Goal: Task Accomplishment & Management: Complete application form

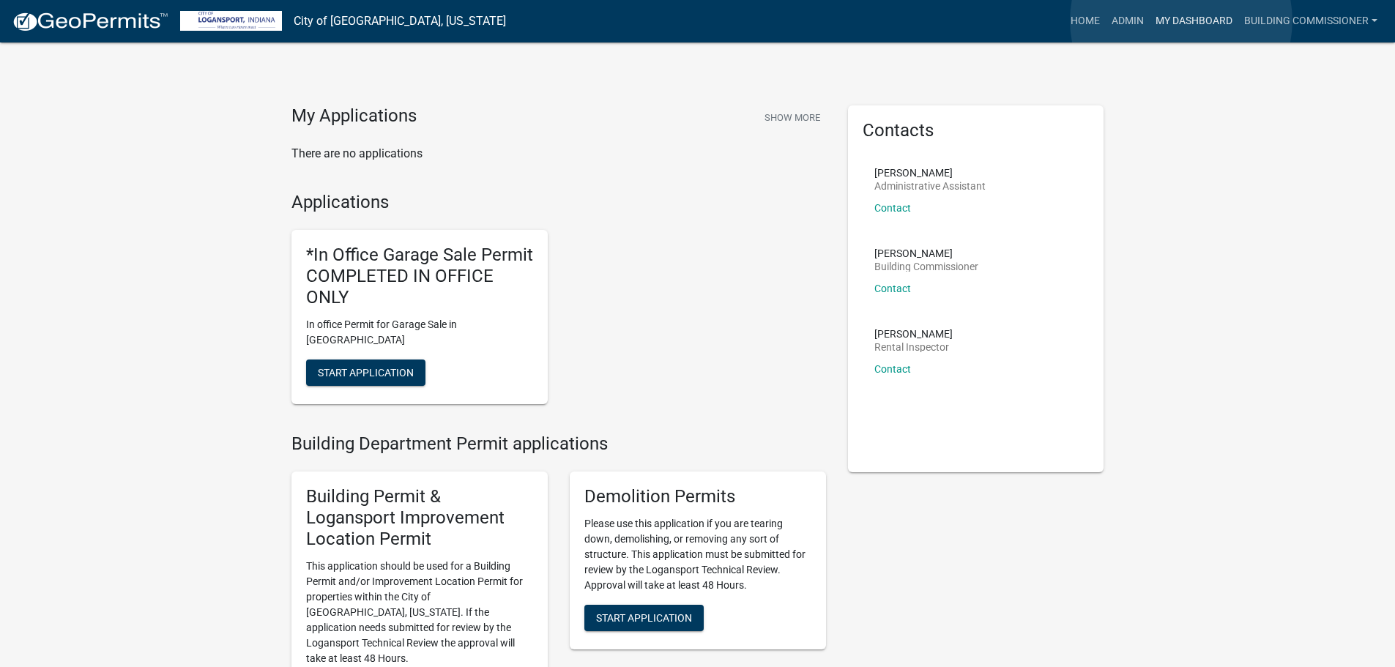
click at [1181, 21] on link "My Dashboard" at bounding box center [1194, 21] width 89 height 28
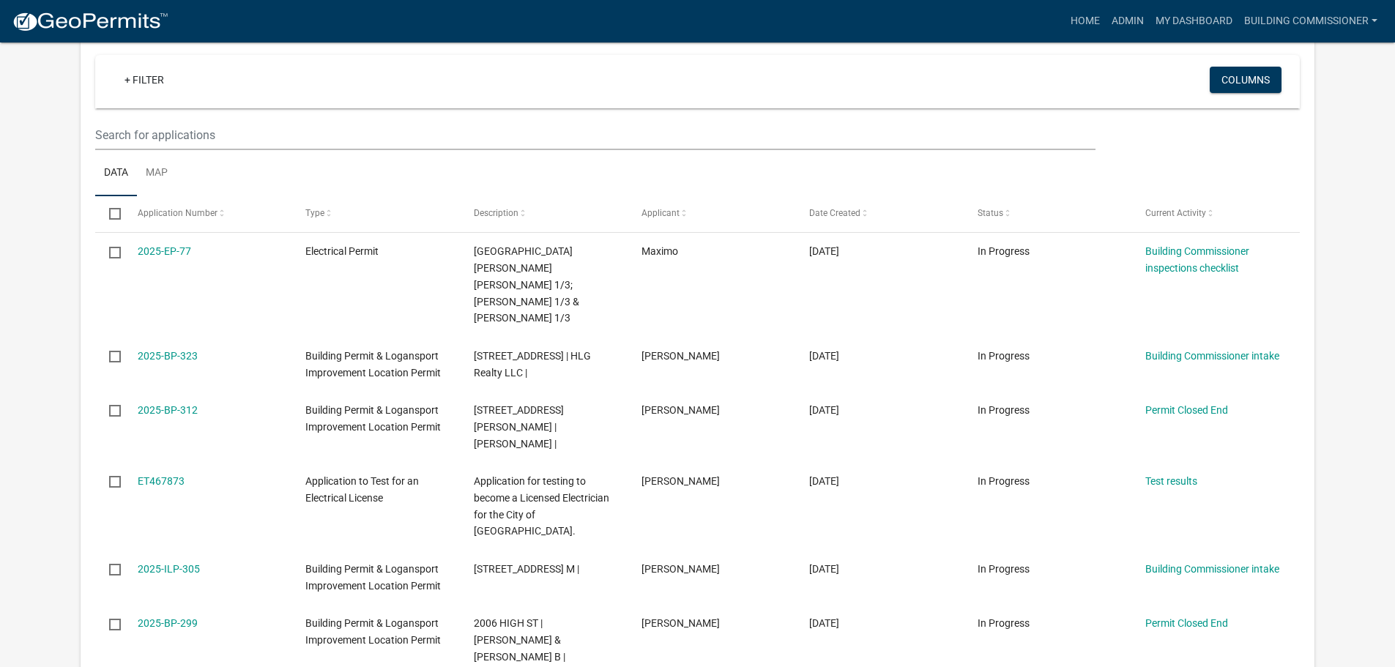
scroll to position [732, 0]
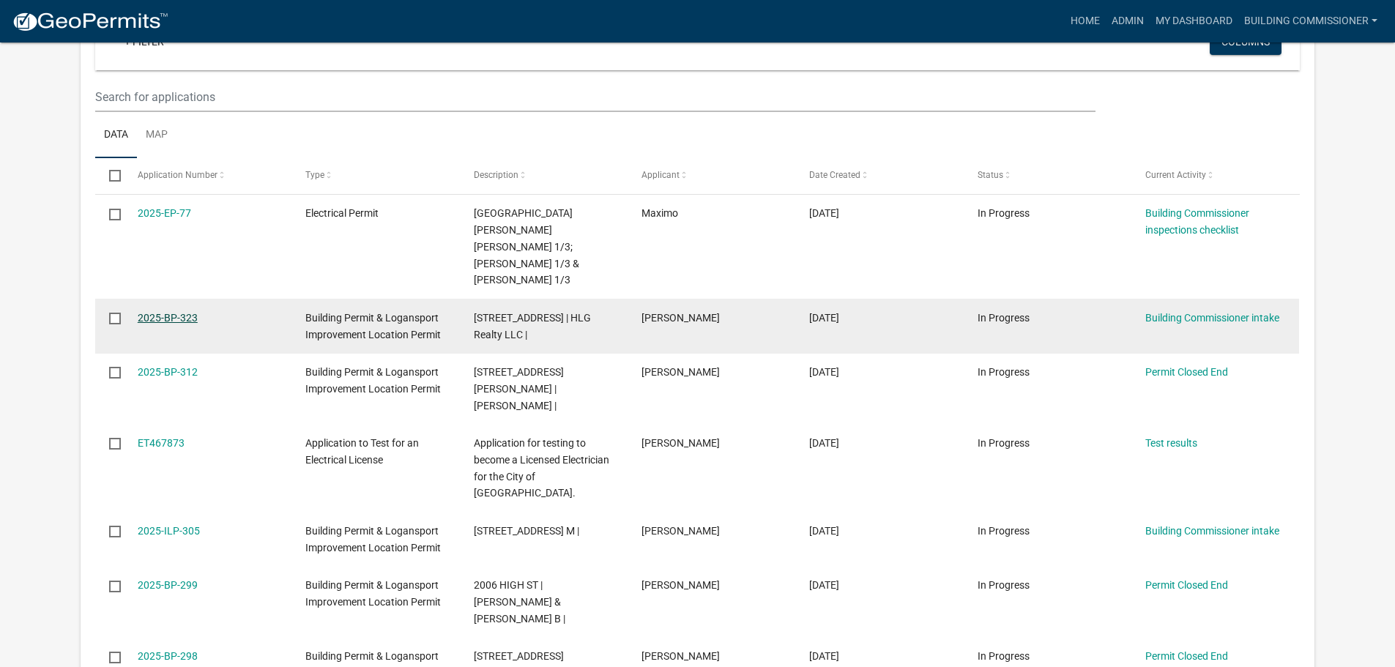
click at [166, 312] on link "2025-BP-323" at bounding box center [168, 318] width 60 height 12
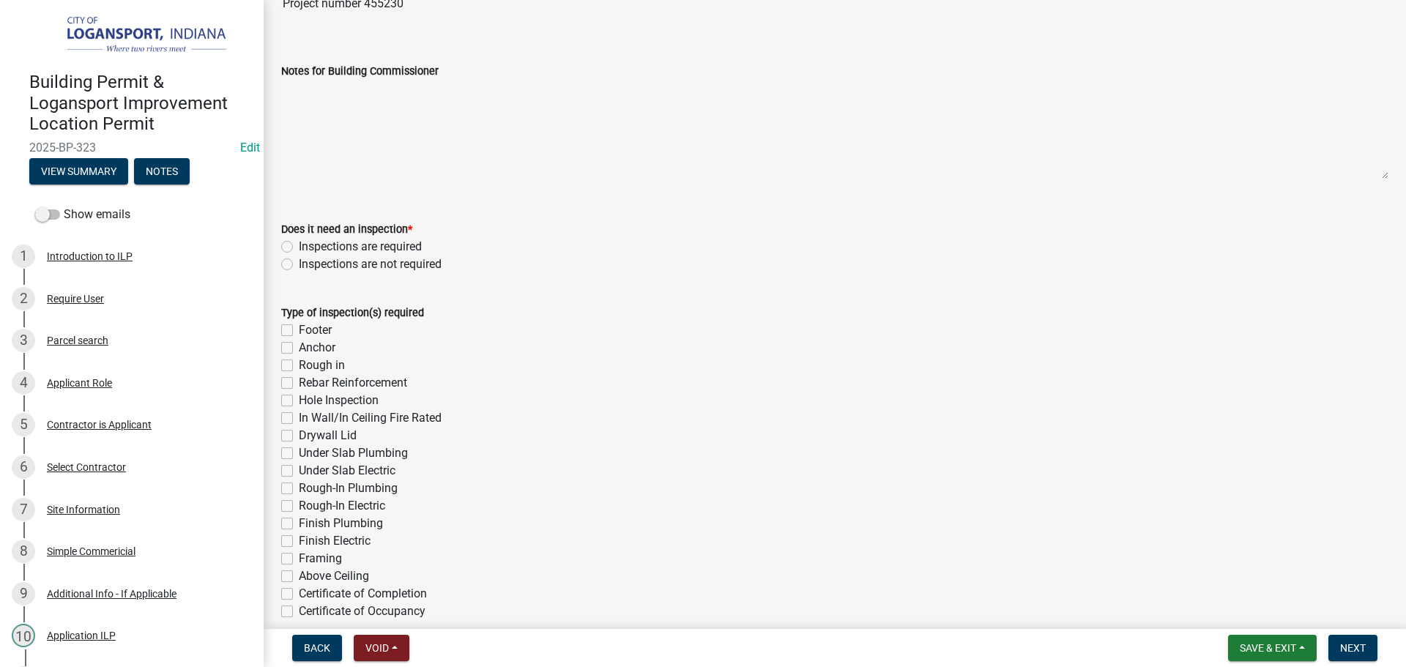
scroll to position [146, 0]
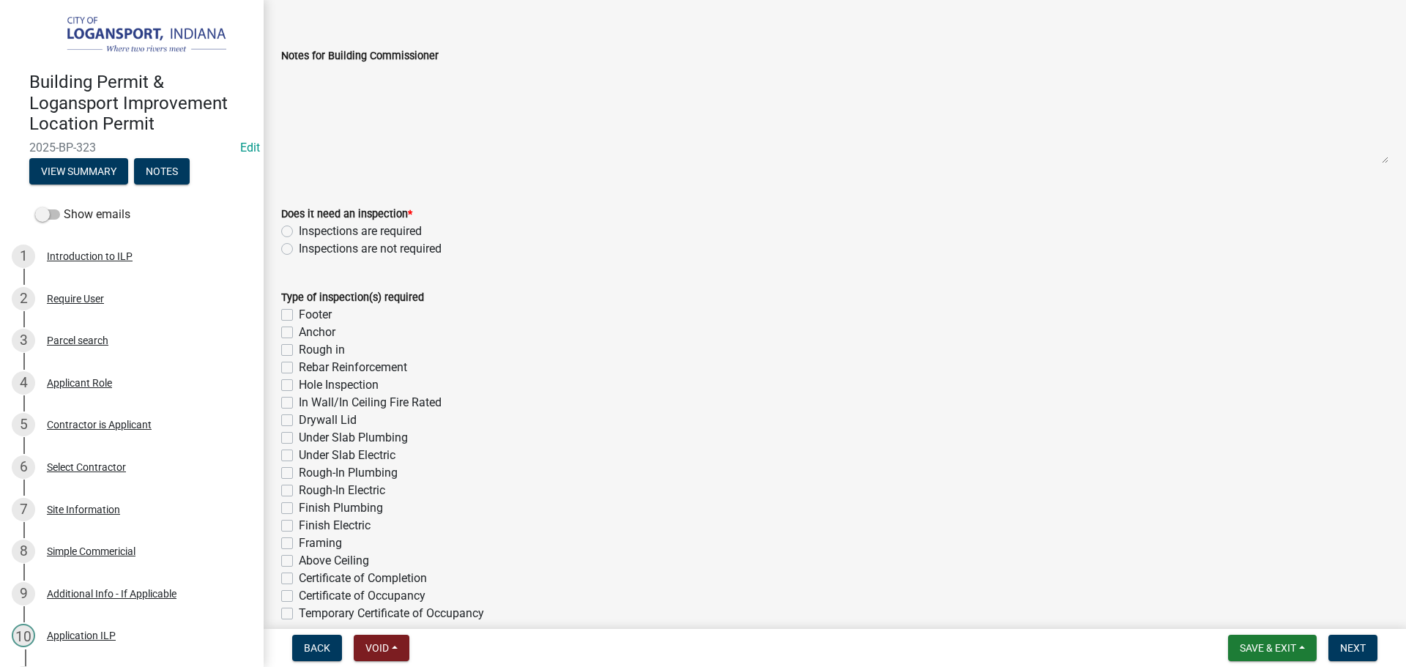
click at [299, 230] on label "Inspections are required" at bounding box center [360, 232] width 123 height 18
click at [299, 230] on input "Inspections are required" at bounding box center [304, 228] width 10 height 10
radio input "true"
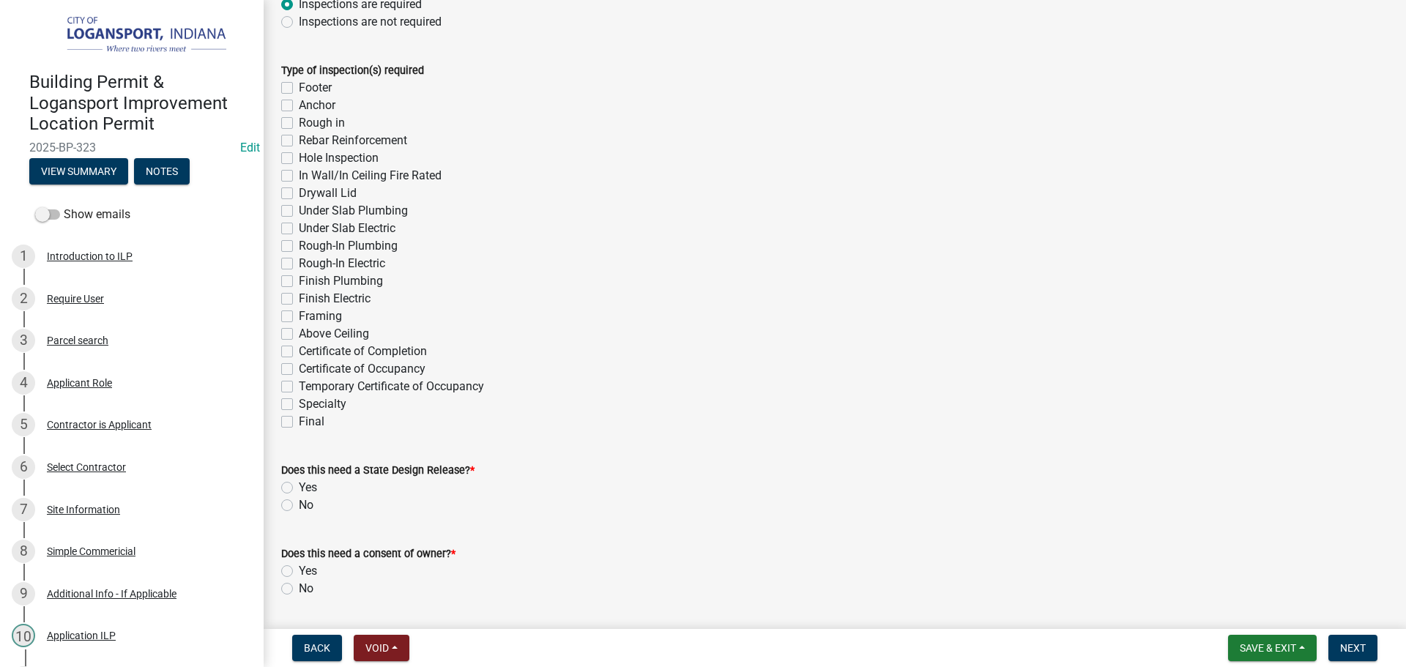
scroll to position [439, 0]
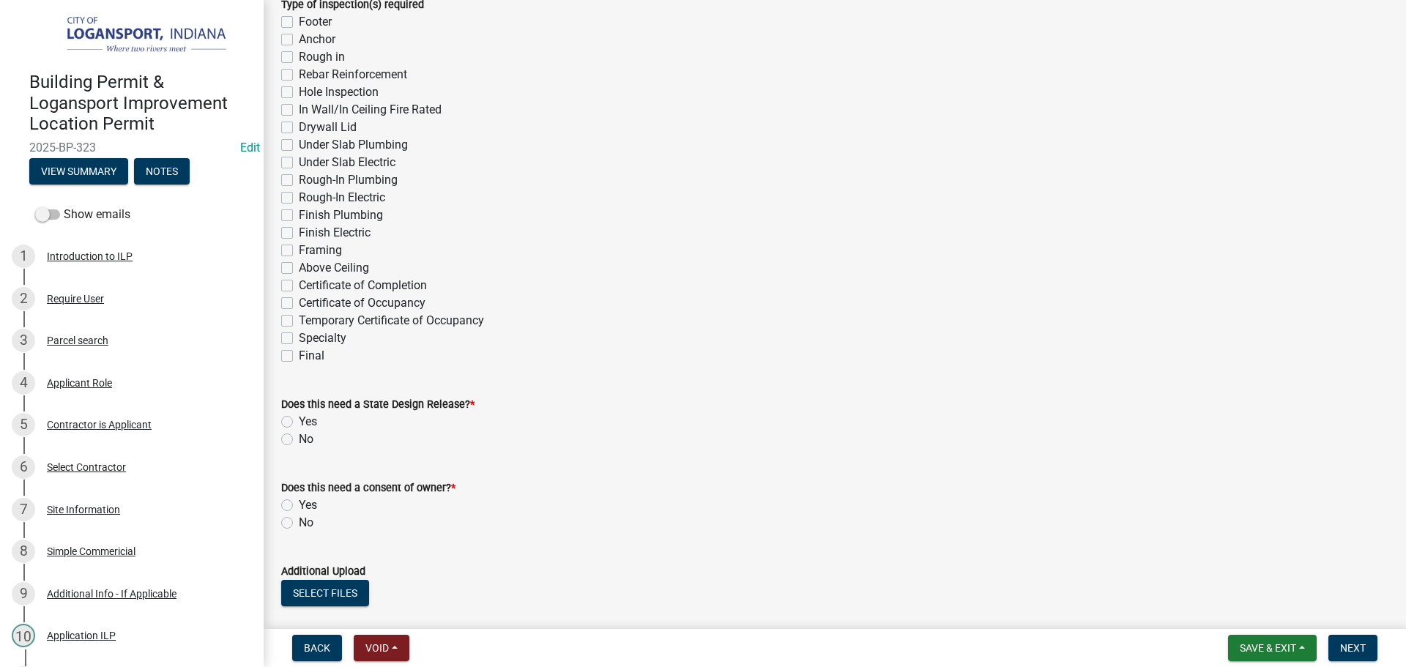
click at [299, 354] on label "Final" at bounding box center [312, 356] width 26 height 18
click at [299, 354] on input "Final" at bounding box center [304, 352] width 10 height 10
checkbox input "true"
checkbox input "false"
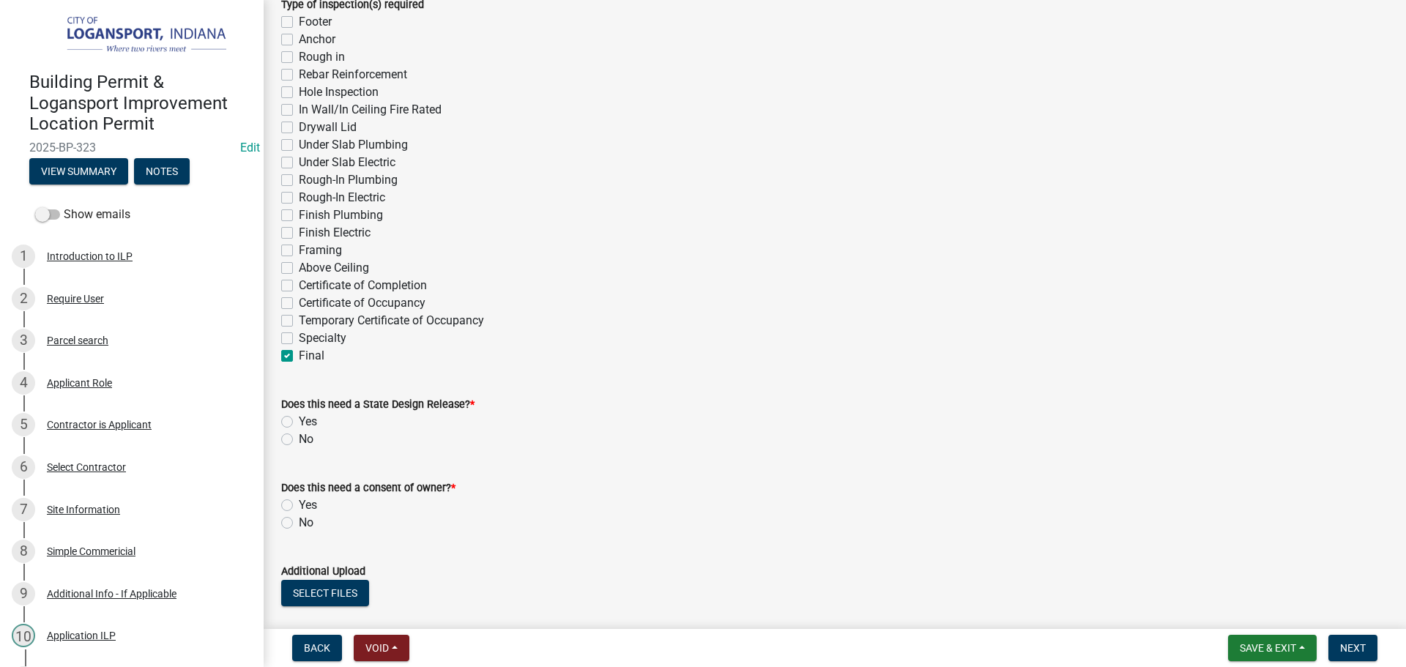
checkbox input "false"
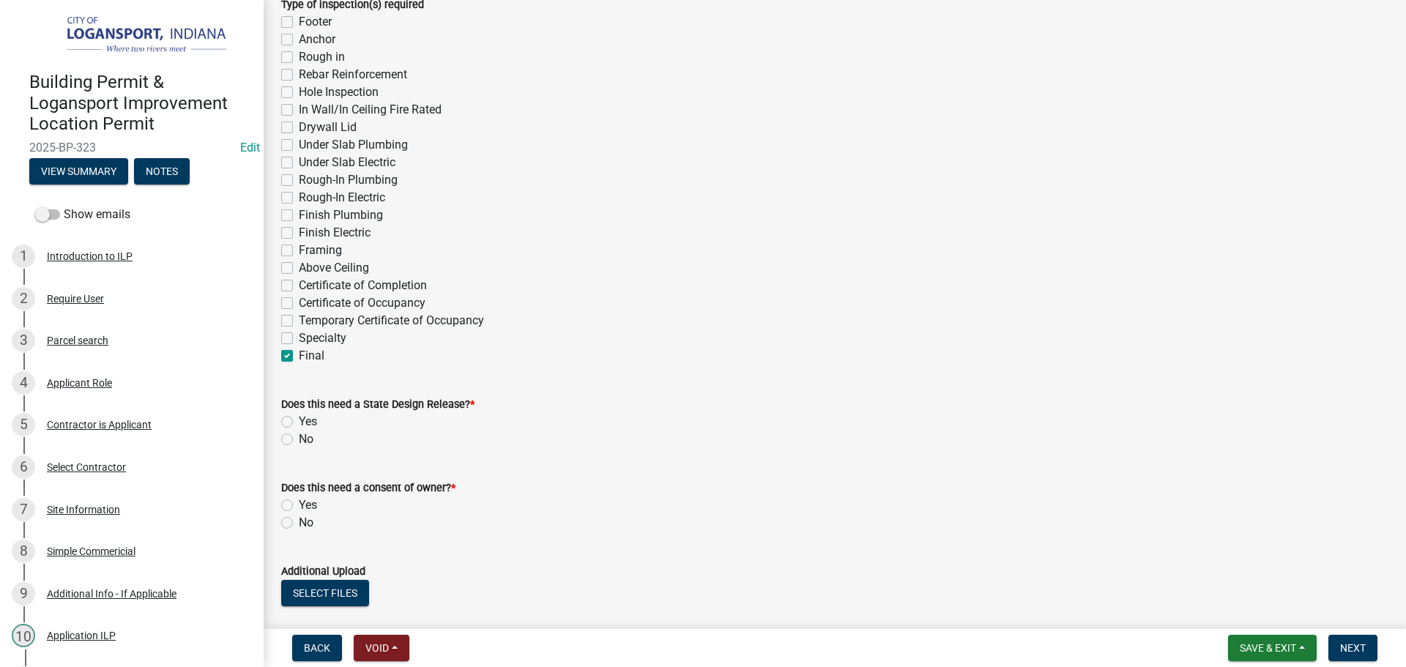
checkbox input "false"
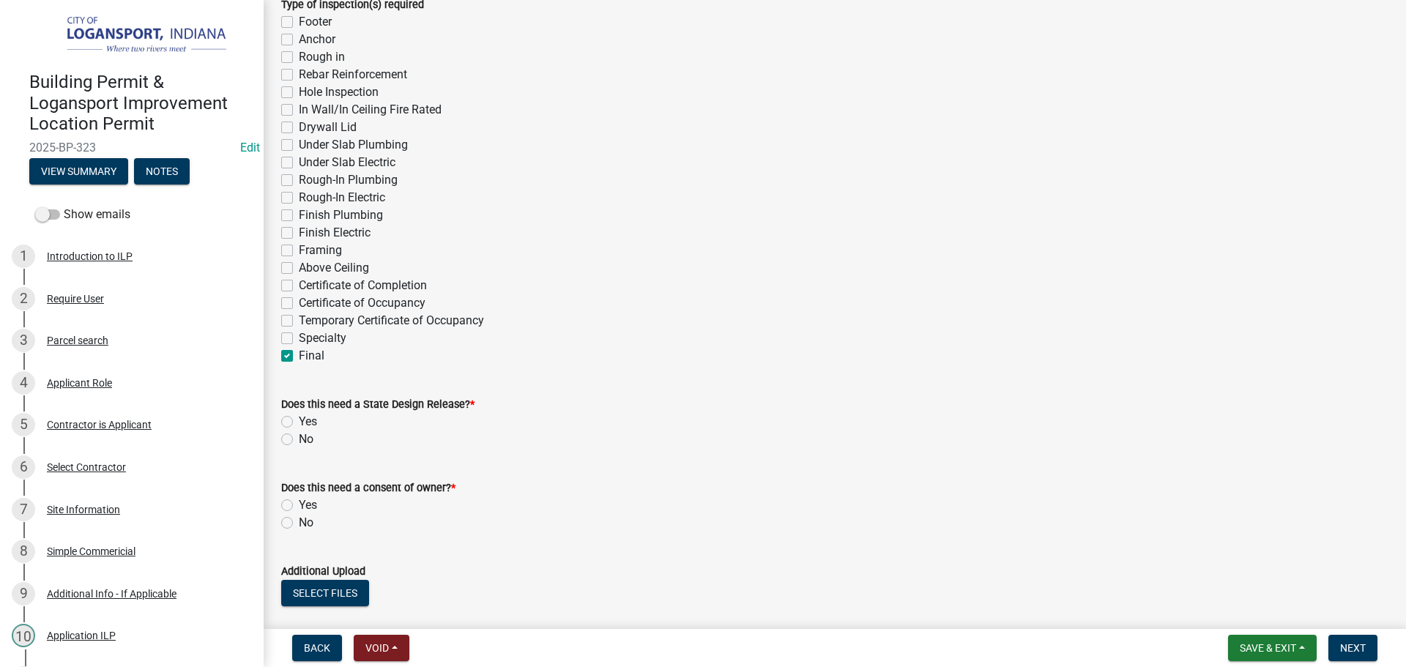
checkbox input "false"
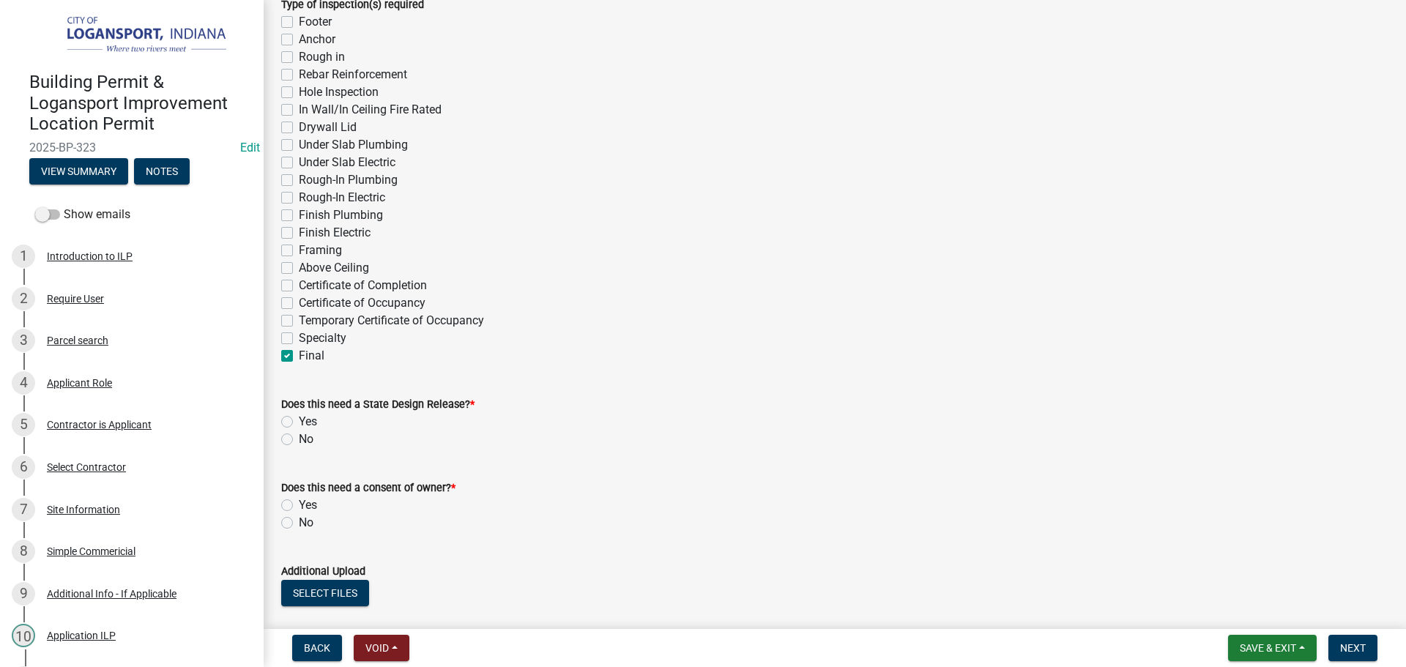
checkbox input "false"
checkbox input "true"
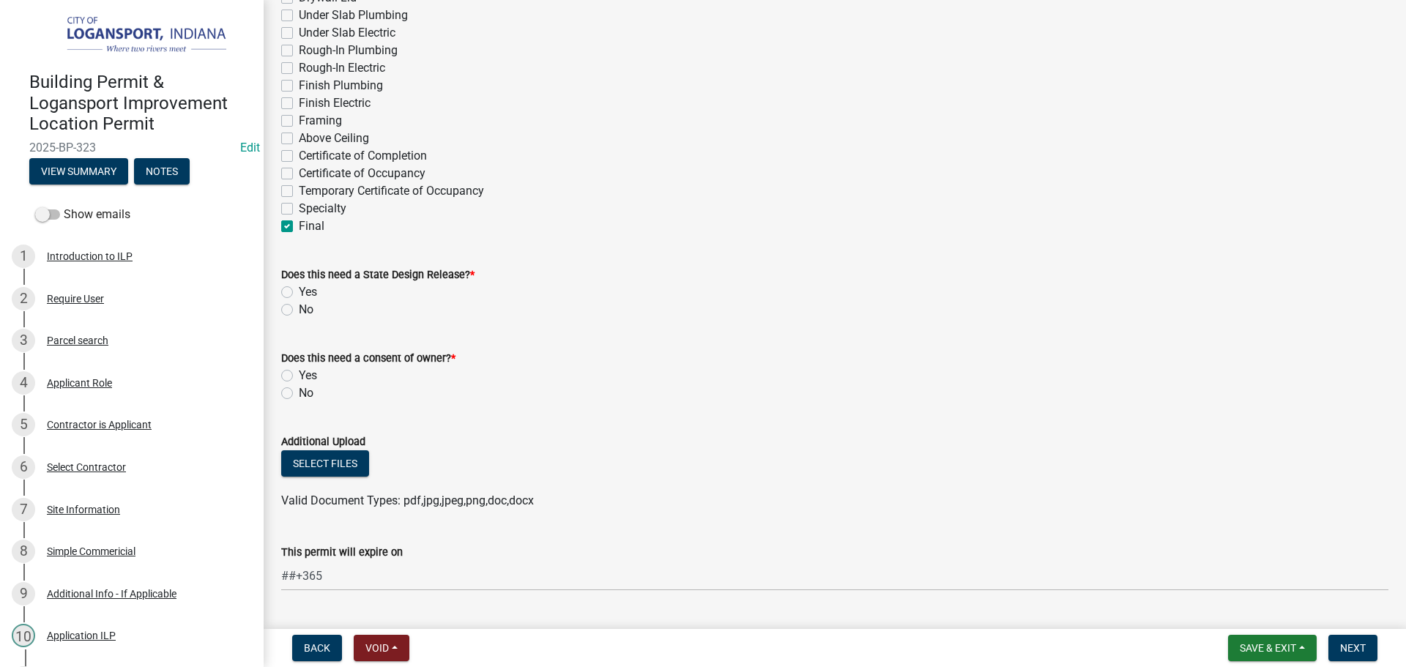
scroll to position [586, 0]
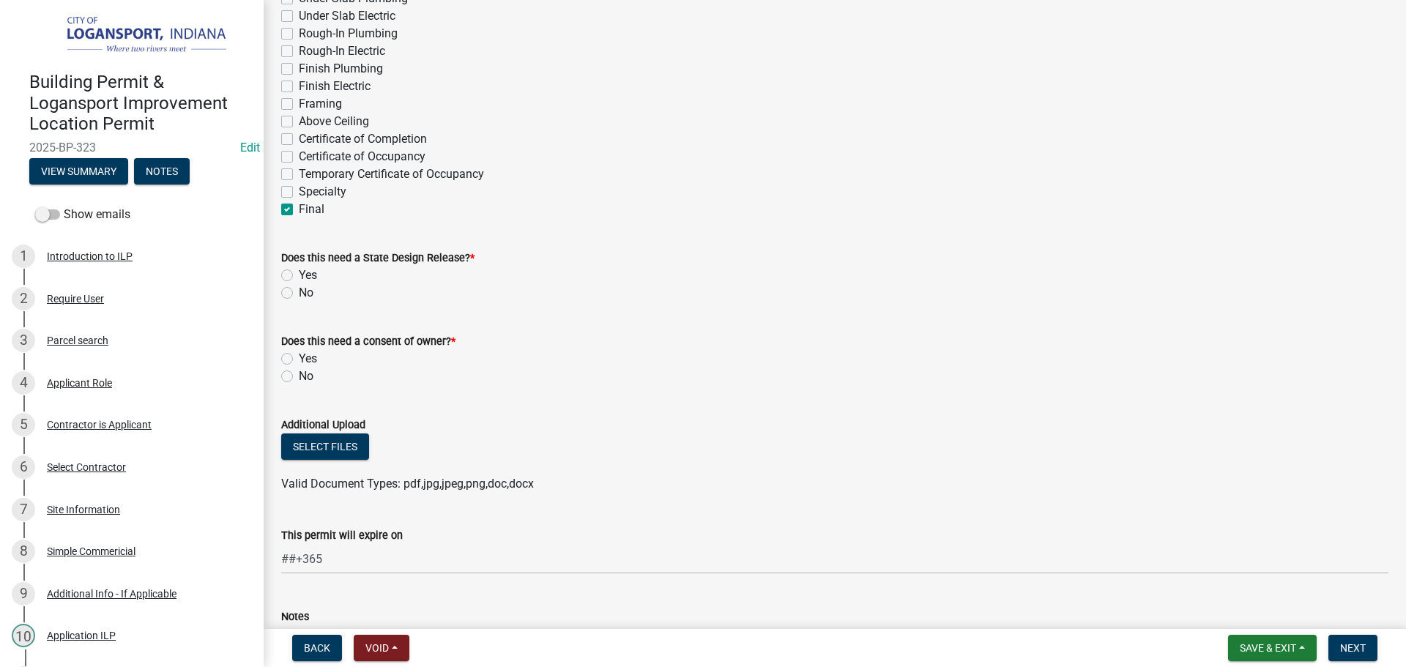
click at [299, 292] on label "No" at bounding box center [306, 293] width 15 height 18
click at [299, 292] on input "No" at bounding box center [304, 289] width 10 height 10
radio input "true"
click at [299, 373] on label "No" at bounding box center [306, 377] width 15 height 18
click at [299, 373] on input "No" at bounding box center [304, 373] width 10 height 10
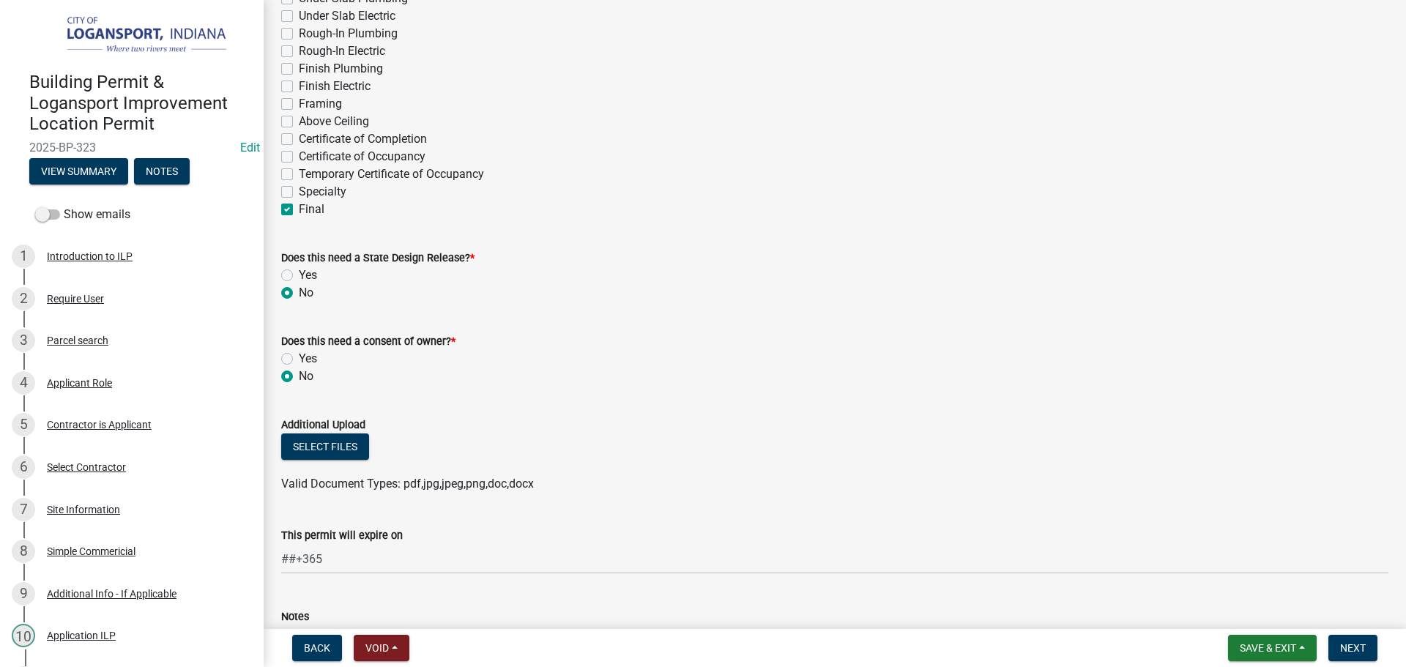
radio input "true"
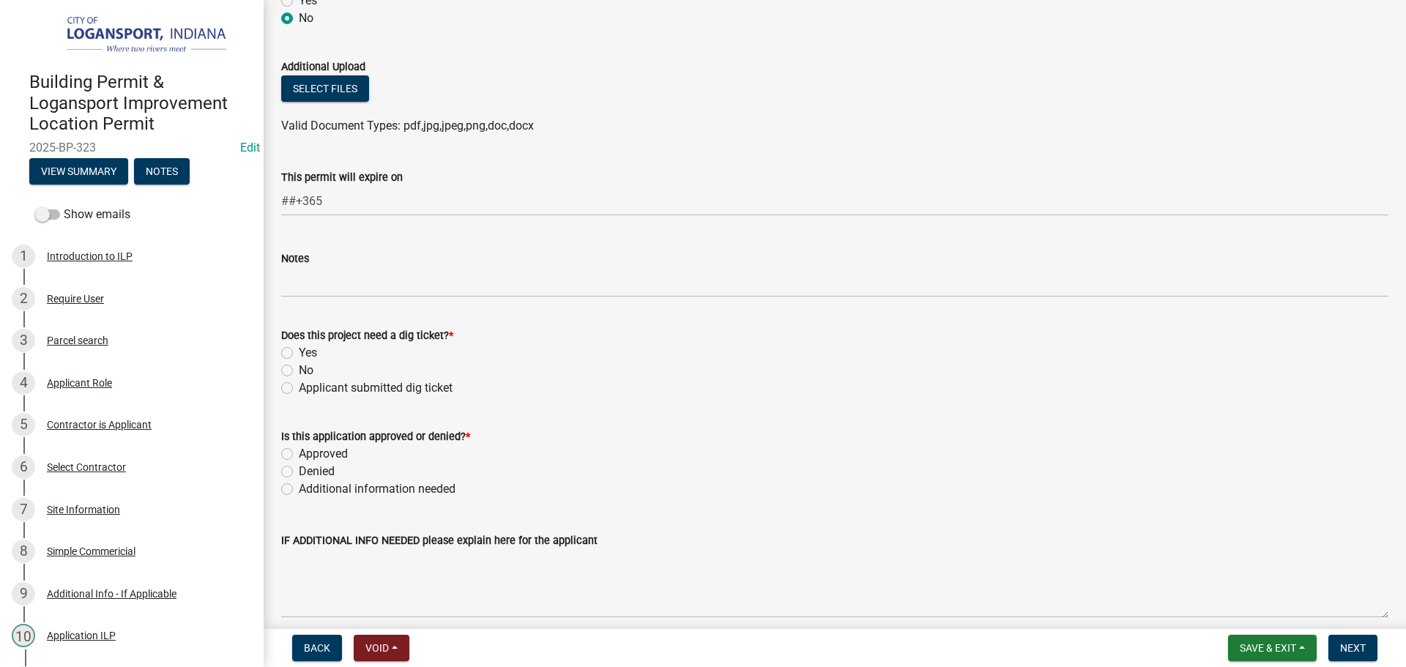
scroll to position [952, 0]
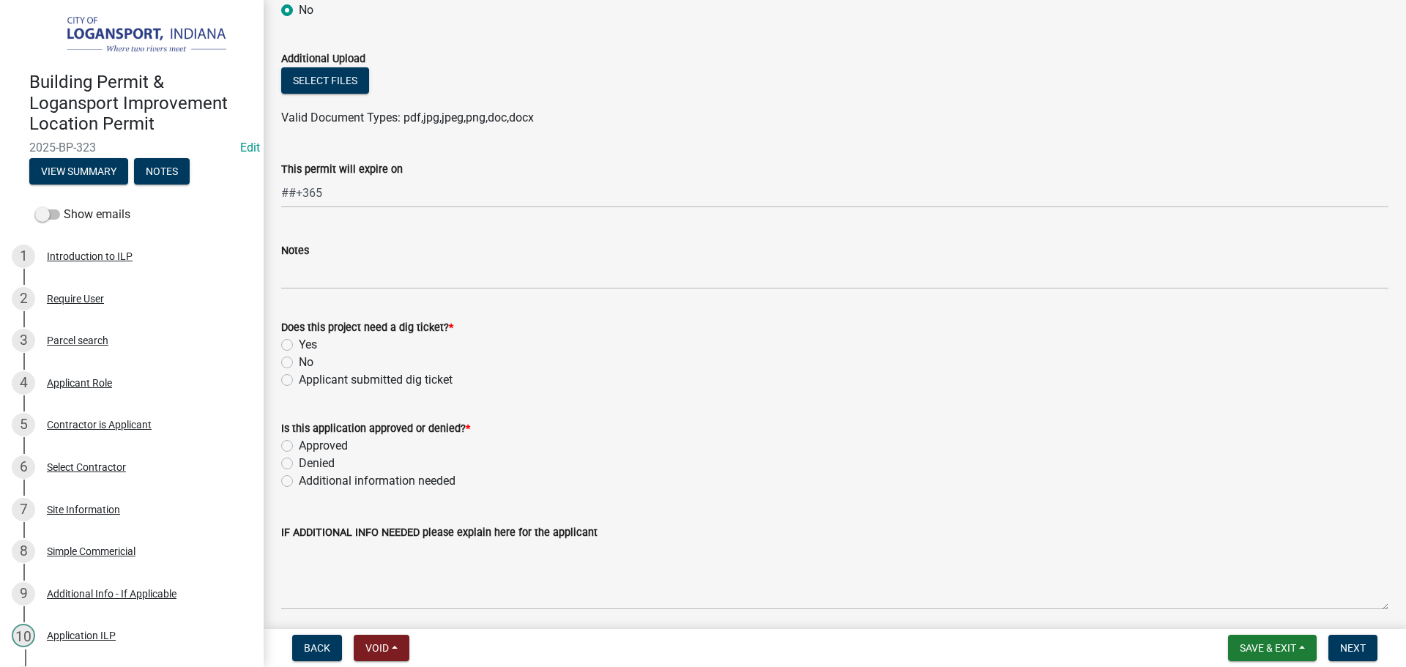
click at [299, 363] on label "No" at bounding box center [306, 363] width 15 height 18
click at [299, 363] on input "No" at bounding box center [304, 359] width 10 height 10
radio input "true"
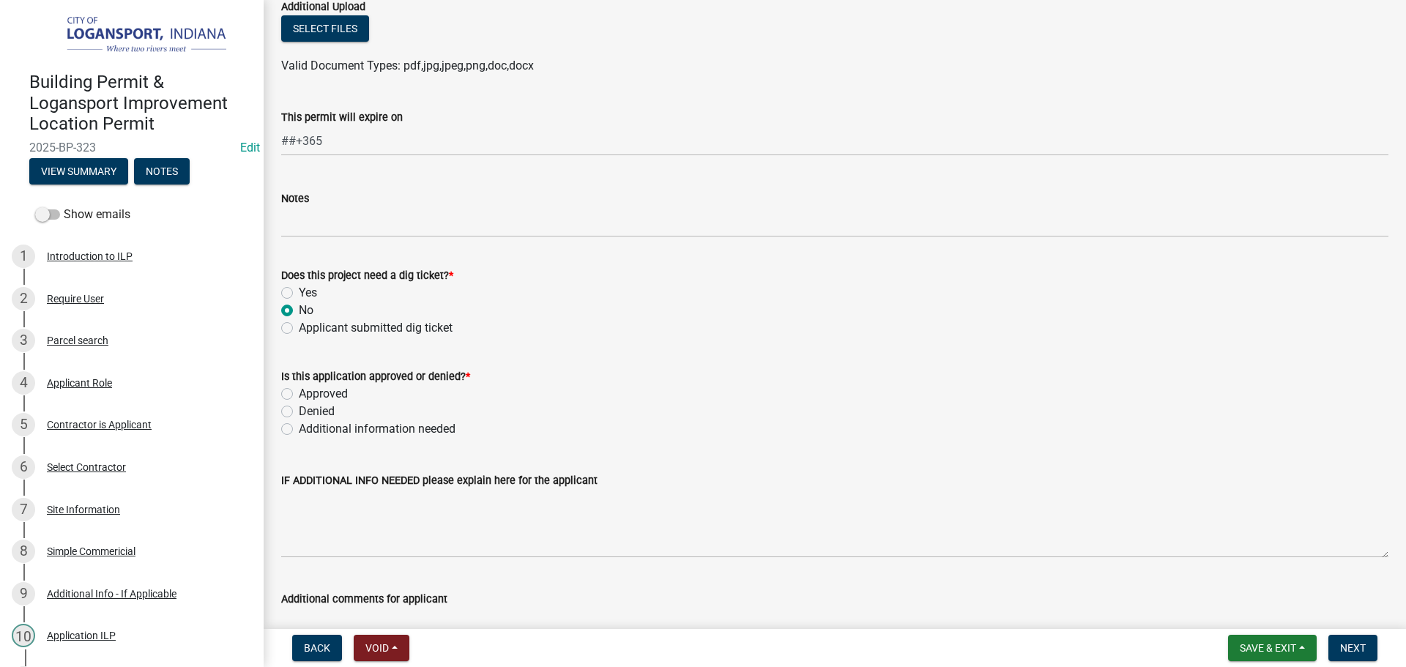
scroll to position [1171, 0]
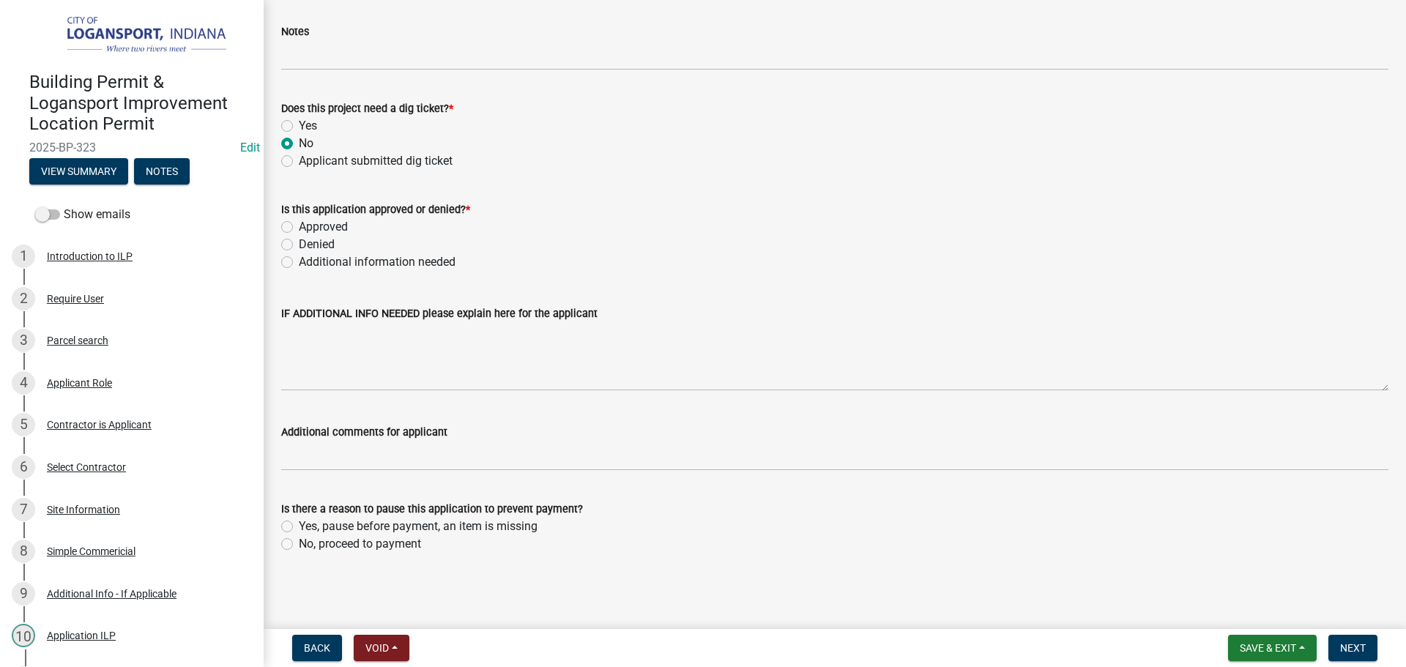
click at [299, 224] on label "Approved" at bounding box center [323, 227] width 49 height 18
click at [299, 224] on input "Approved" at bounding box center [304, 223] width 10 height 10
radio input "true"
click at [299, 542] on label "No, proceed to payment" at bounding box center [360, 544] width 122 height 18
click at [299, 542] on input "No, proceed to payment" at bounding box center [304, 540] width 10 height 10
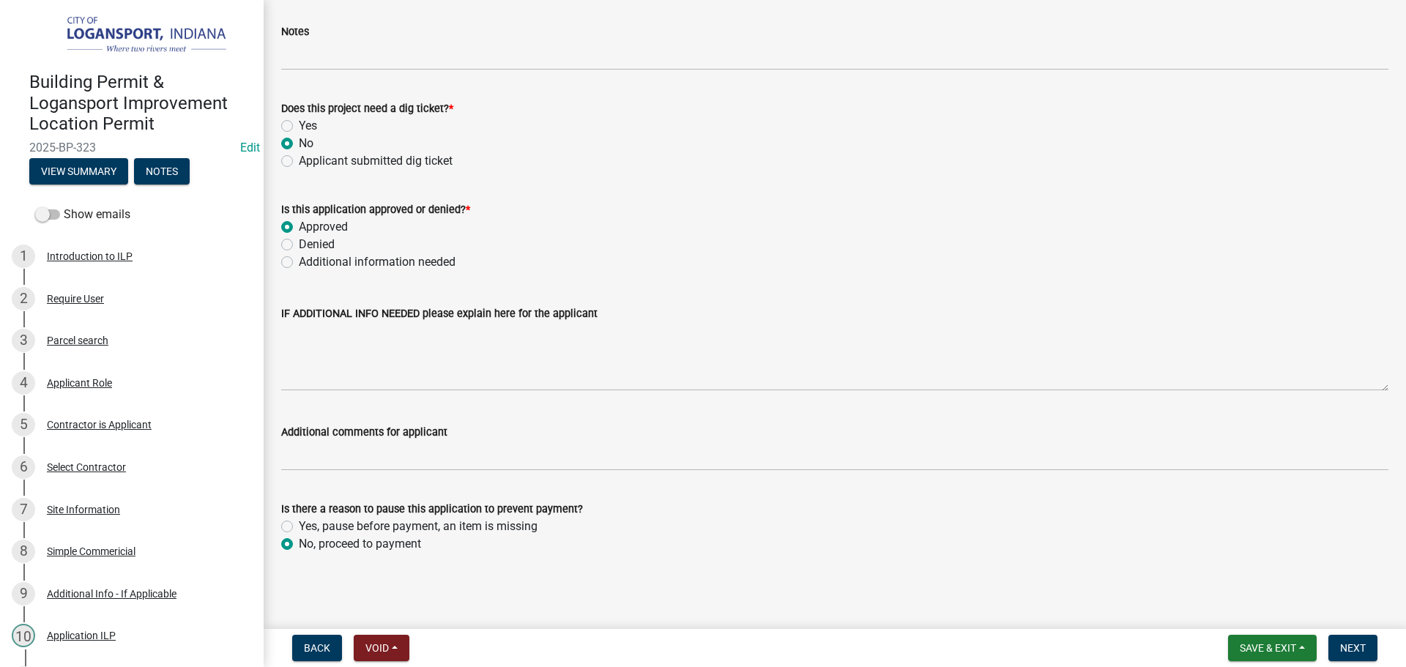
radio input "true"
click at [1339, 651] on button "Next" at bounding box center [1352, 648] width 49 height 26
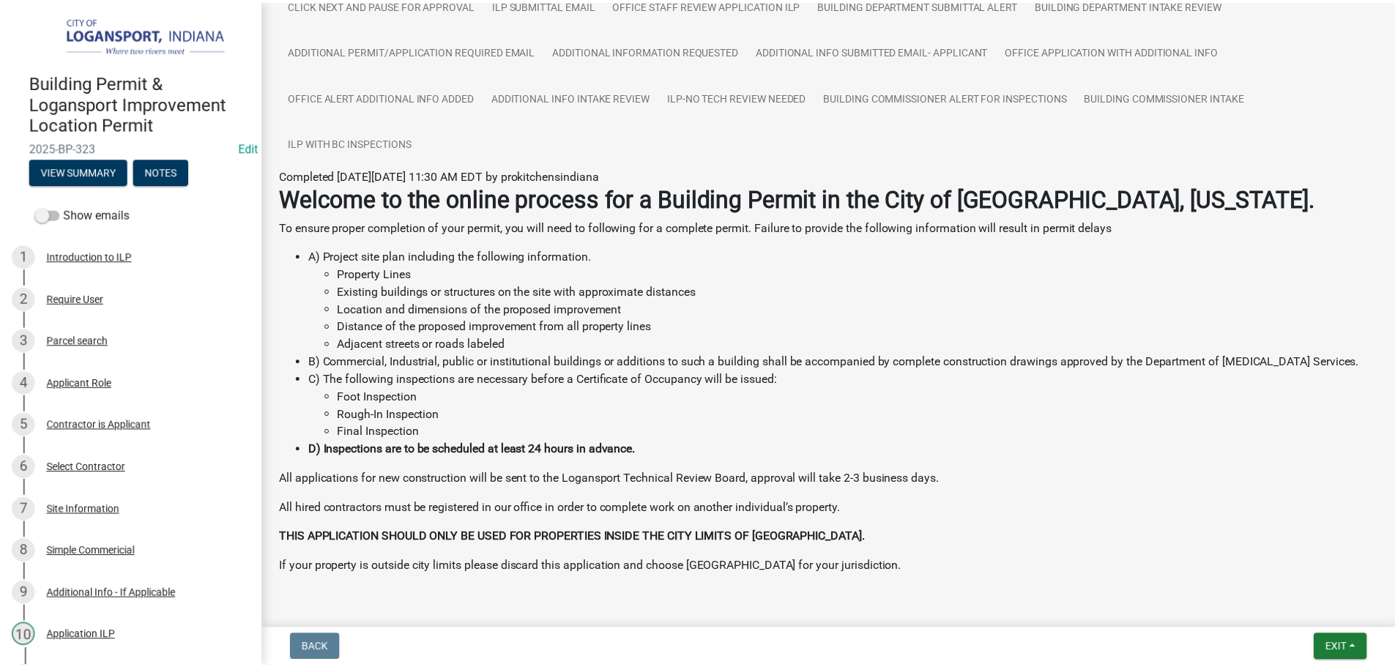
scroll to position [214, 0]
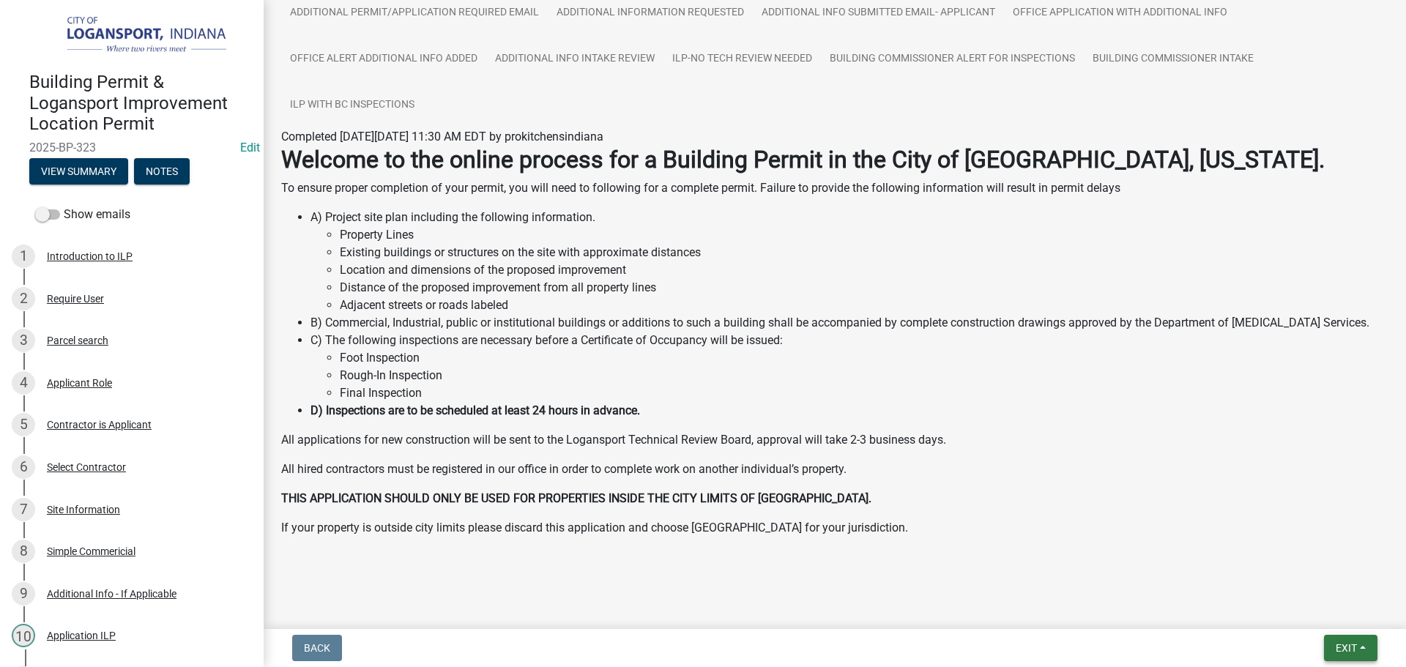
click at [1357, 644] on span "Exit" at bounding box center [1346, 648] width 21 height 12
click at [1328, 617] on button "Save & Exit" at bounding box center [1318, 609] width 117 height 35
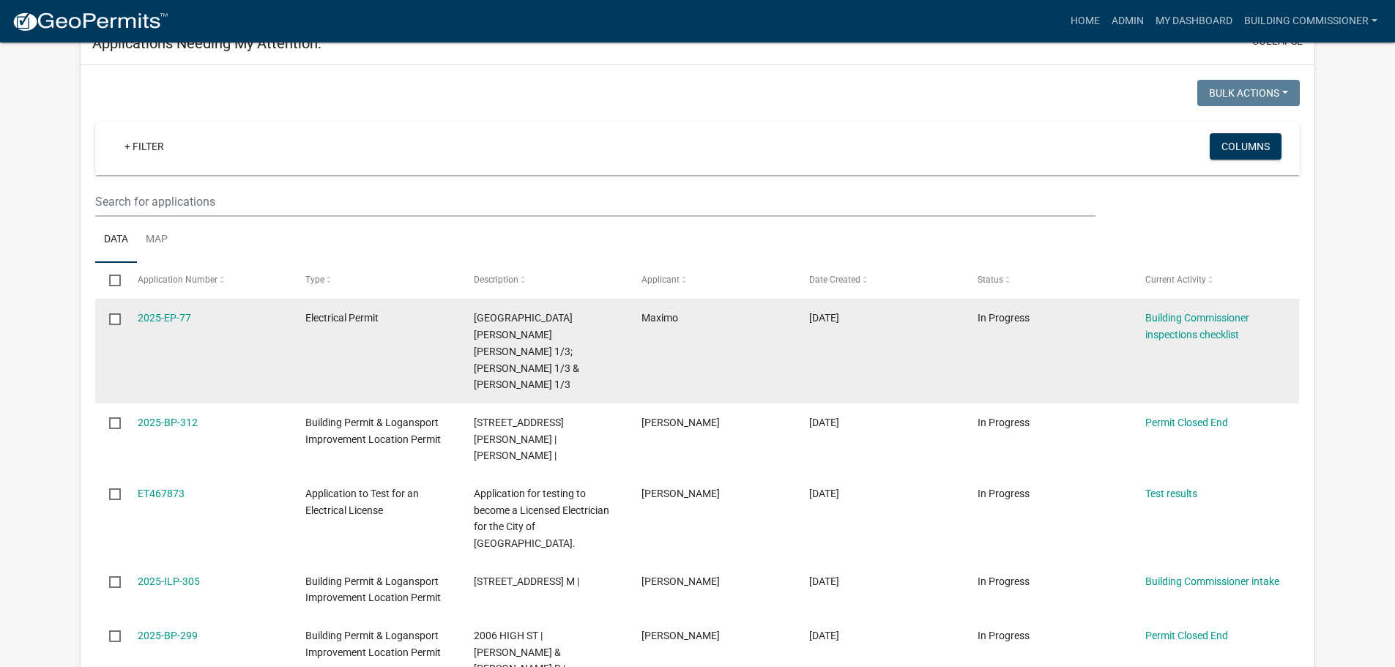
scroll to position [633, 0]
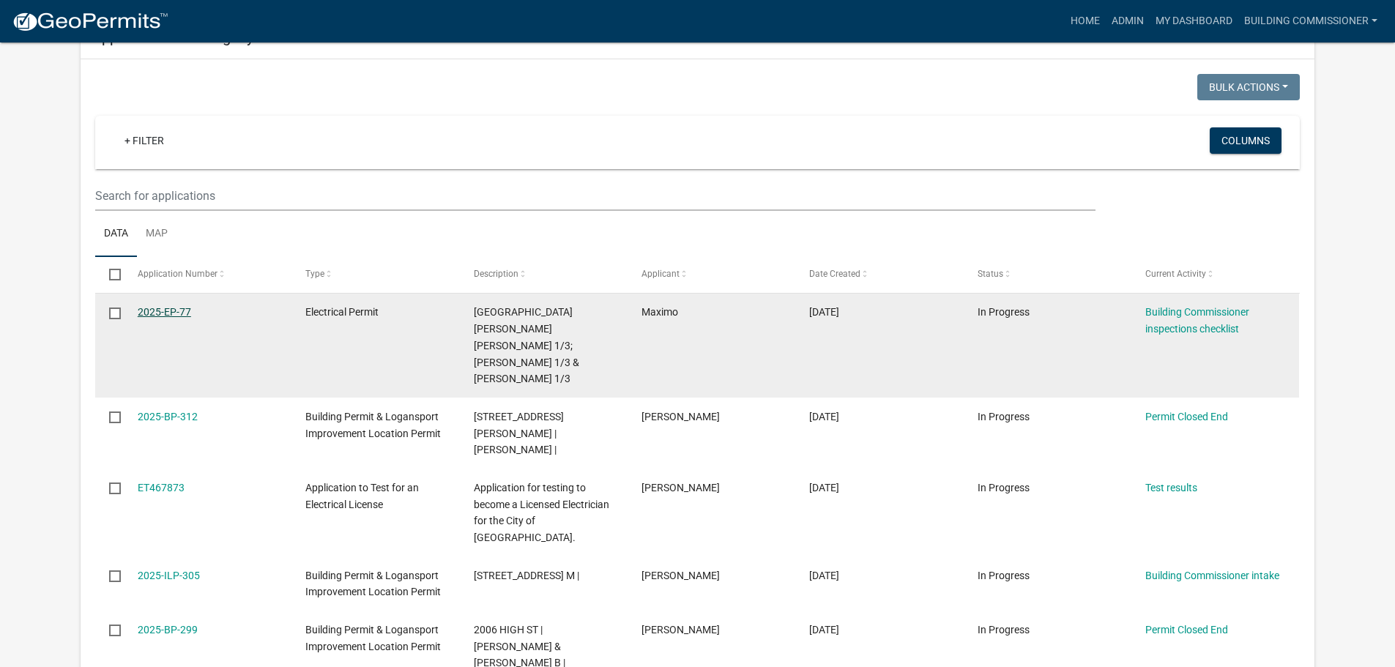
click at [168, 306] on link "2025-EP-77" at bounding box center [164, 312] width 53 height 12
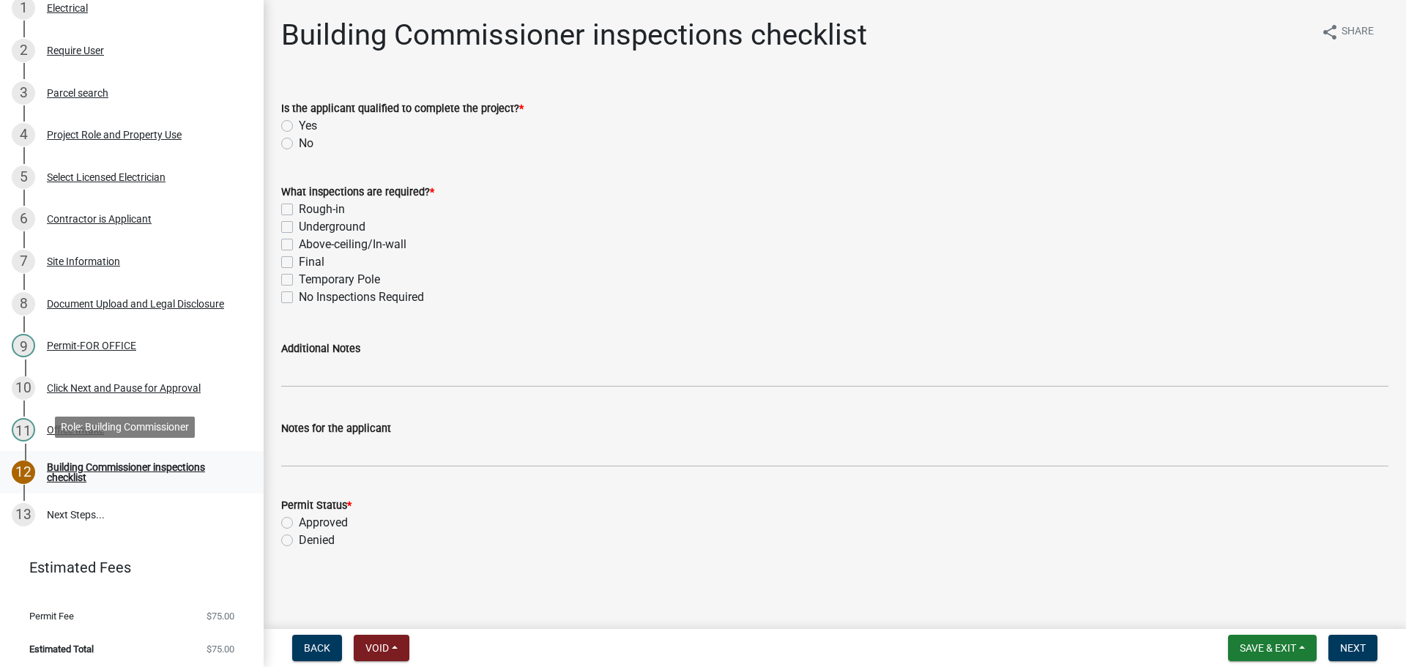
scroll to position [208, 0]
click at [64, 423] on div "Office Intake" at bounding box center [75, 428] width 57 height 10
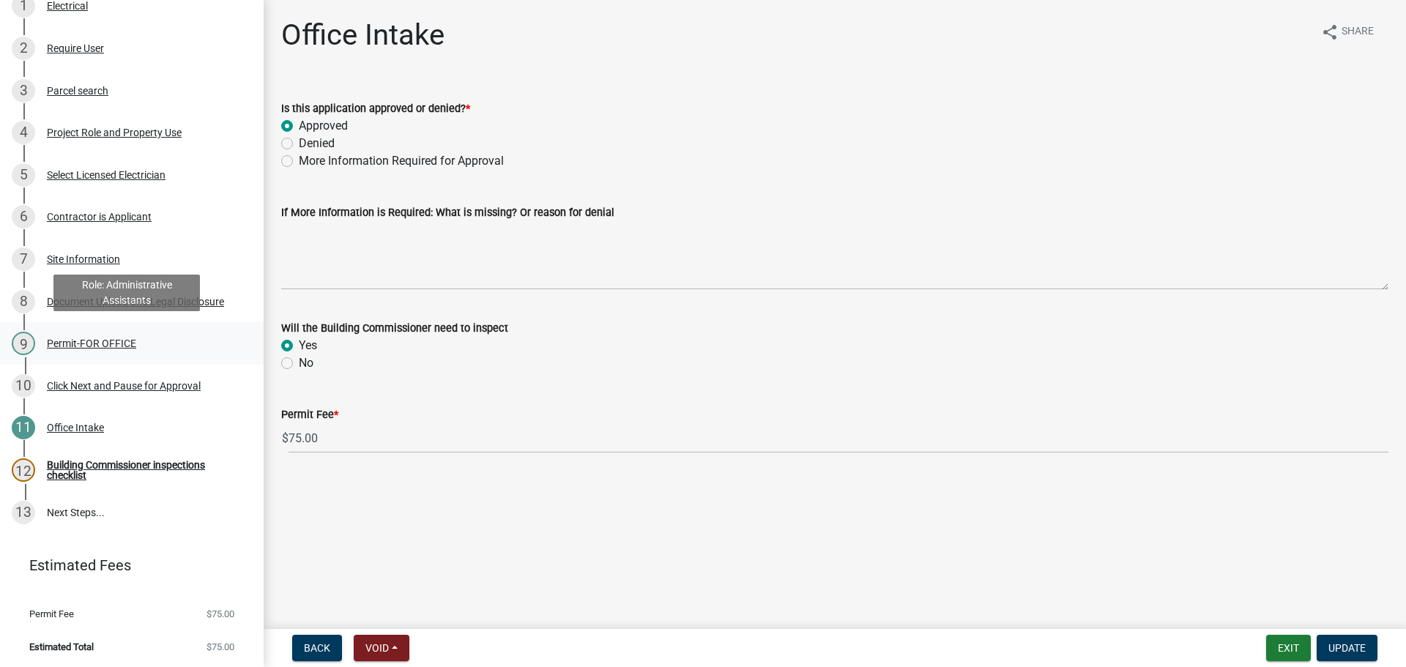
click at [72, 341] on div "Permit-FOR OFFICE" at bounding box center [91, 343] width 89 height 10
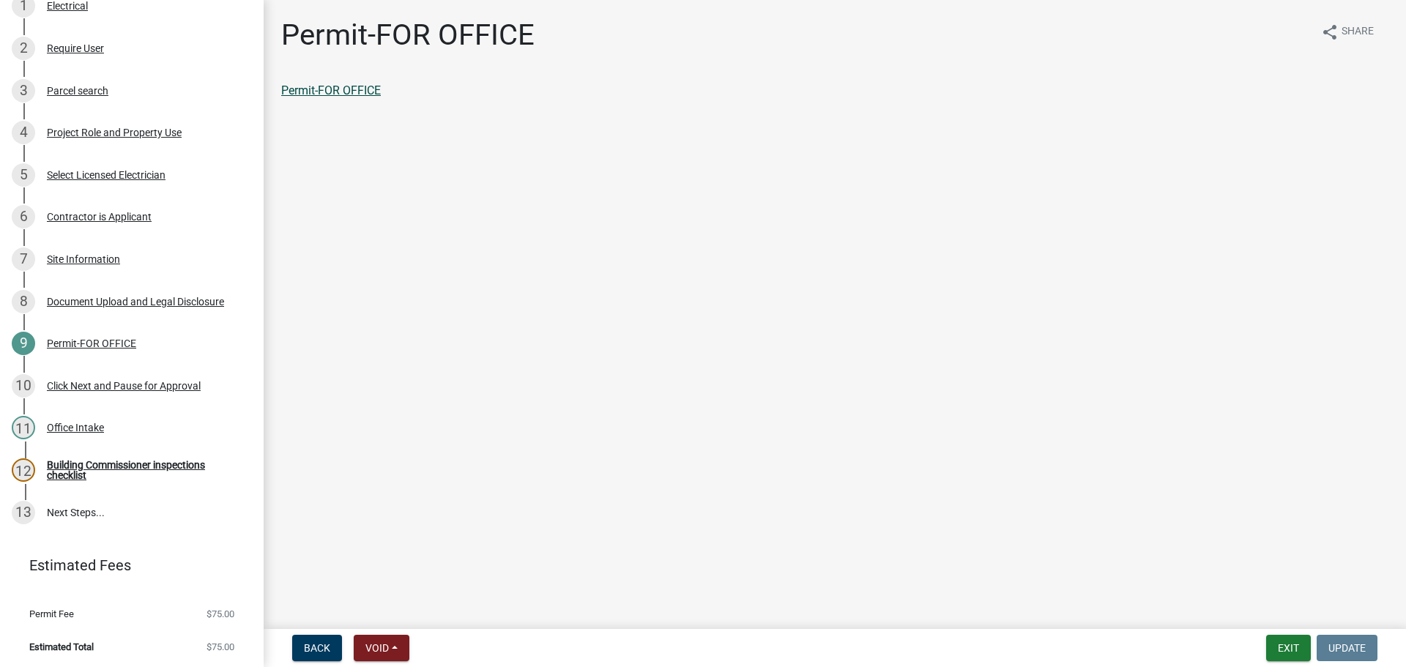
click at [360, 90] on link "Permit-FOR OFFICE" at bounding box center [331, 90] width 100 height 14
click at [60, 460] on div "Building Commissioner inspections checklist" at bounding box center [143, 470] width 193 height 21
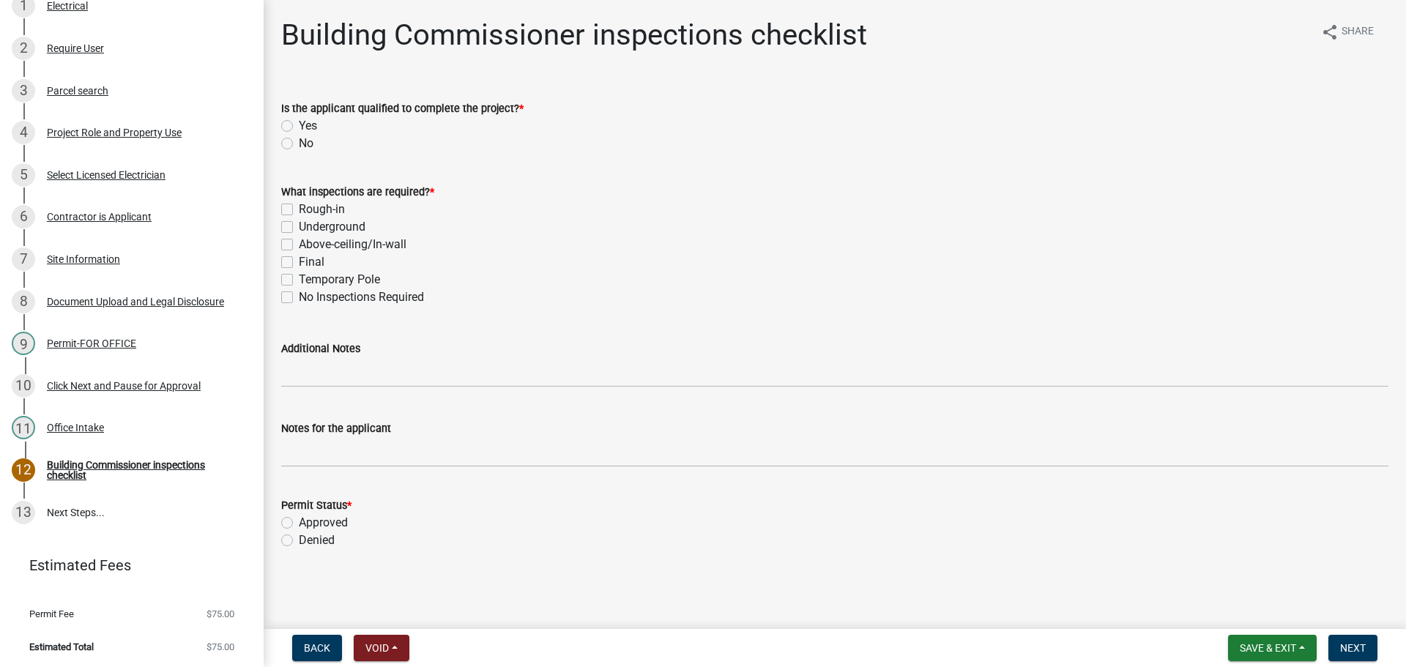
click at [299, 124] on label "Yes" at bounding box center [308, 126] width 18 height 18
click at [299, 124] on input "Yes" at bounding box center [304, 122] width 10 height 10
radio input "true"
click at [299, 210] on label "Rough-in" at bounding box center [322, 210] width 46 height 18
click at [299, 210] on input "Rough-in" at bounding box center [304, 206] width 10 height 10
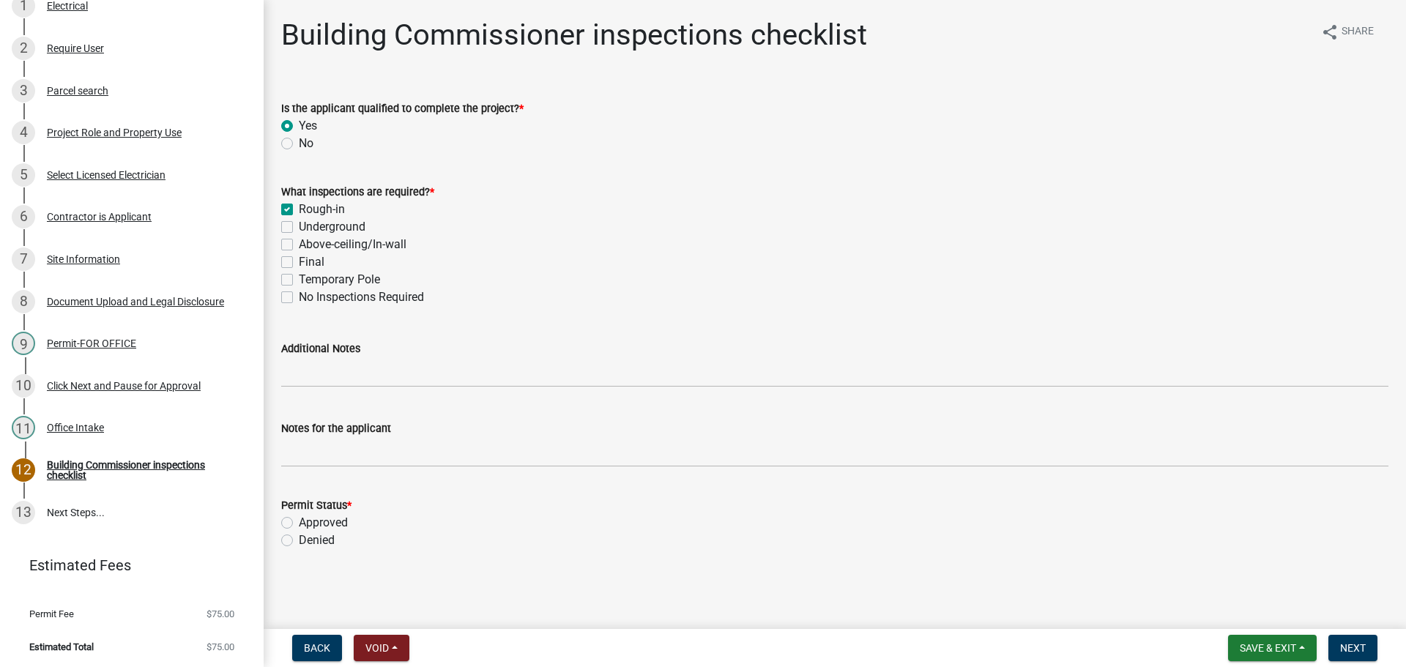
checkbox input "true"
checkbox input "false"
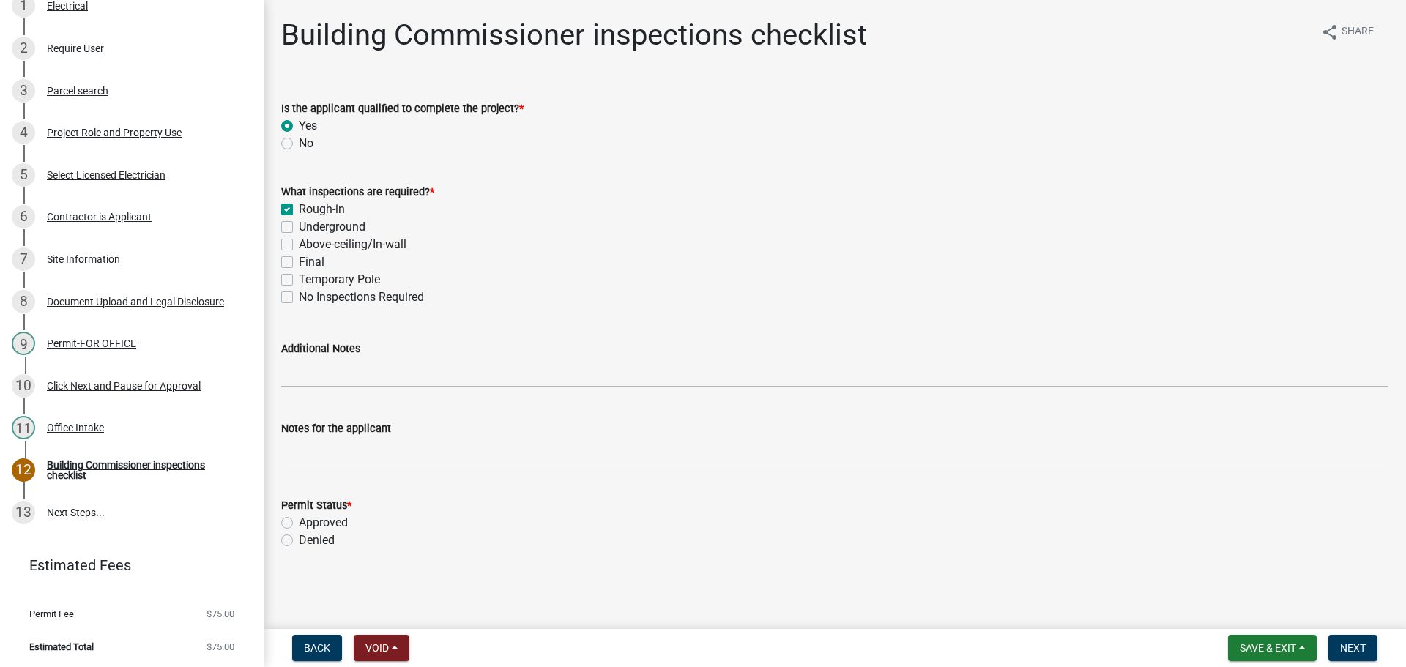
checkbox input "false"
click at [286, 256] on div "Final" at bounding box center [834, 262] width 1107 height 18
click at [299, 523] on label "Approved" at bounding box center [323, 523] width 49 height 18
click at [299, 523] on input "Approved" at bounding box center [304, 519] width 10 height 10
radio input "true"
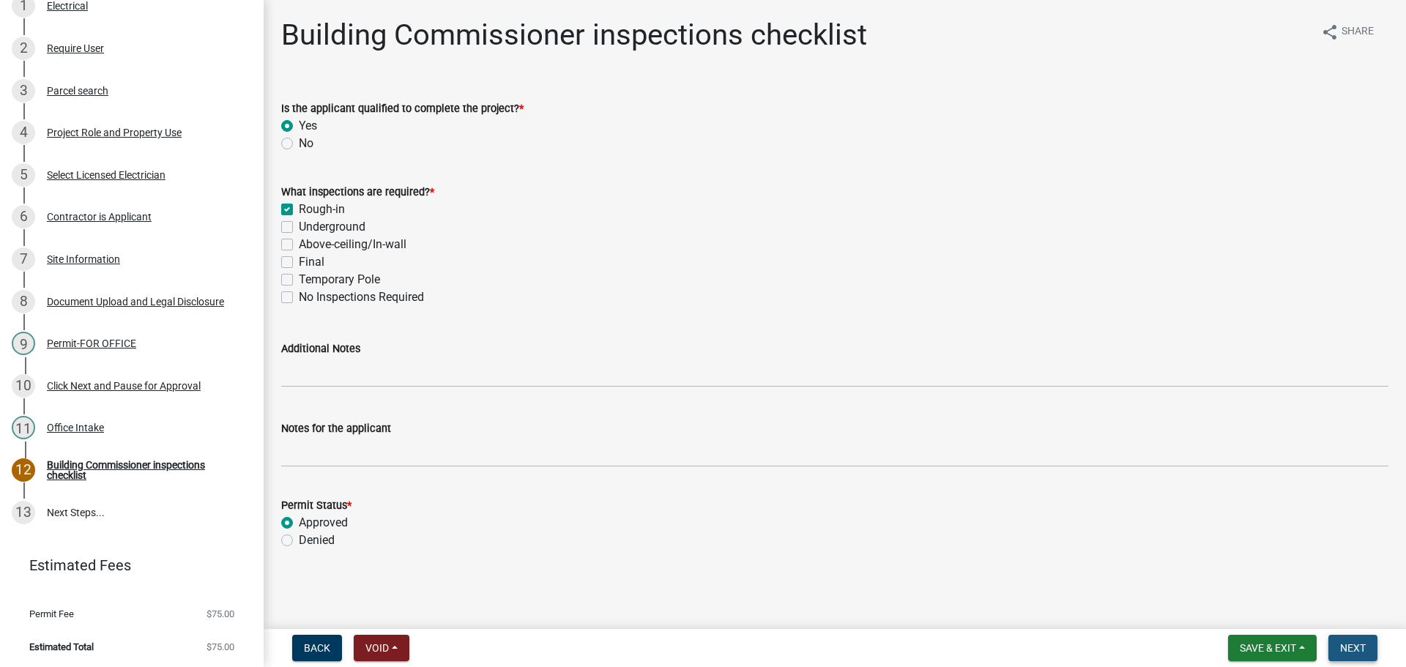
click at [1356, 646] on span "Next" at bounding box center [1353, 648] width 26 height 12
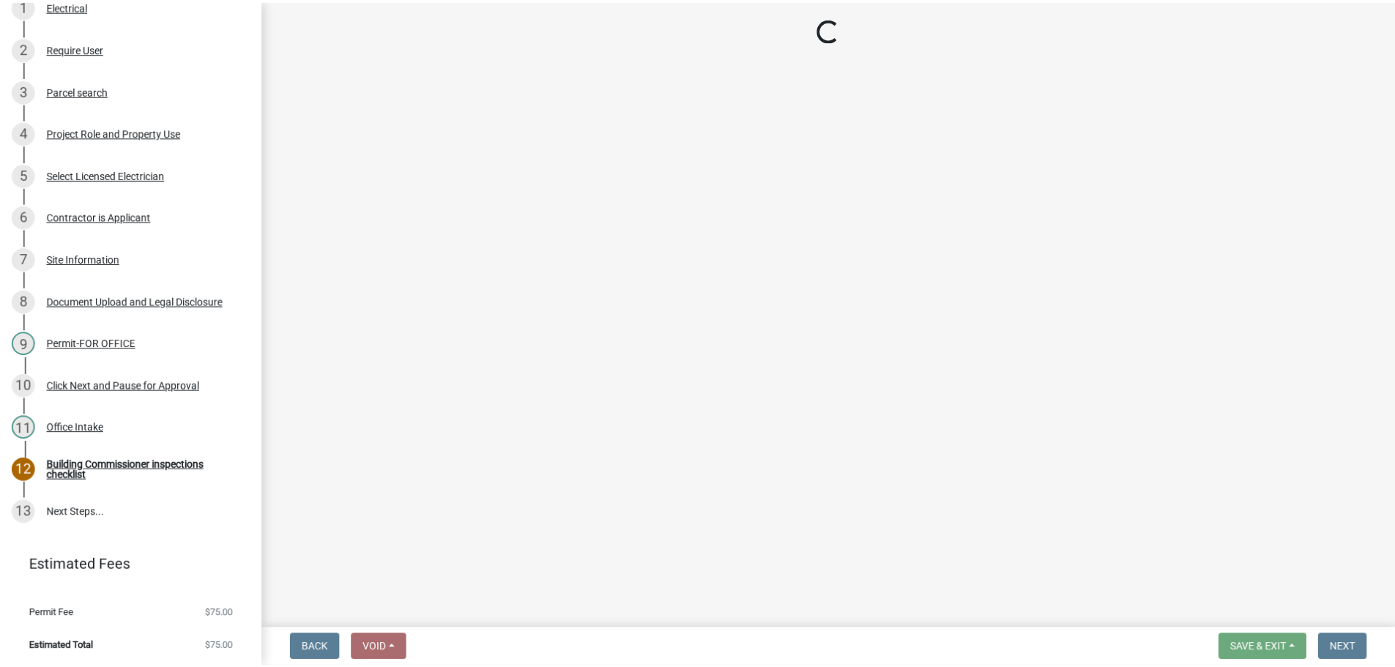
scroll to position [419, 0]
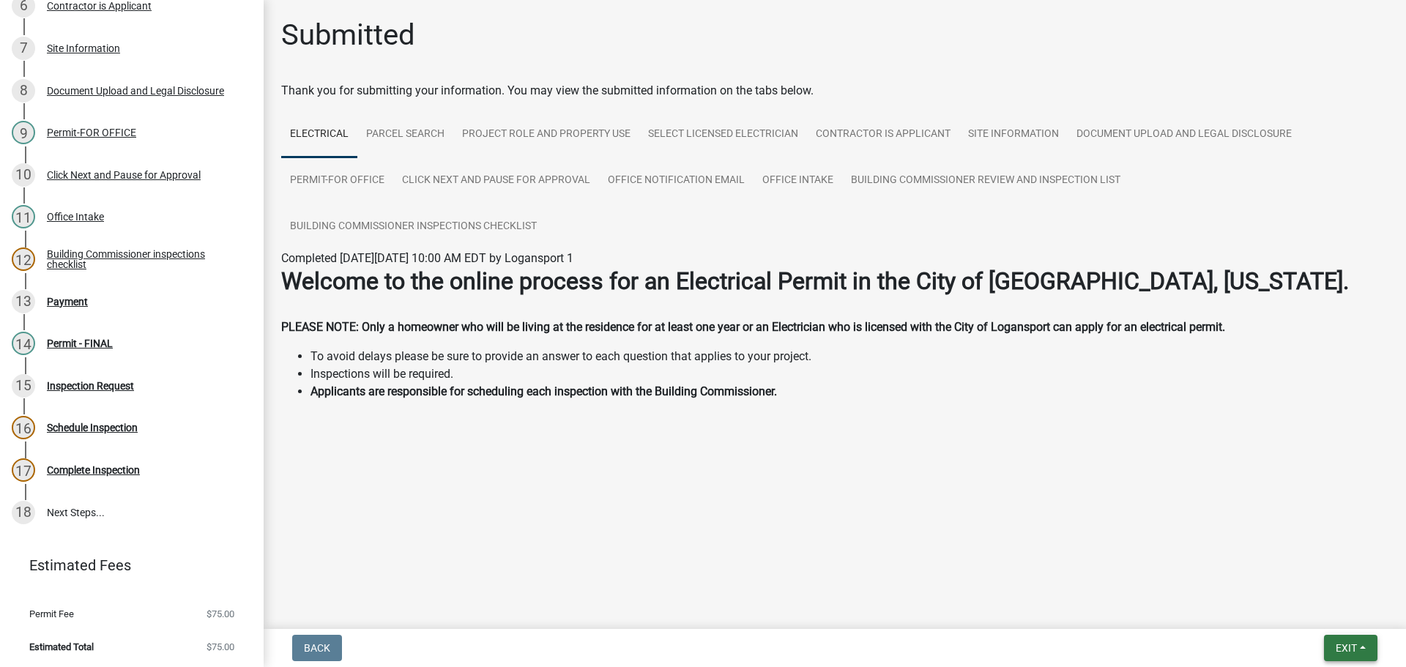
click at [1345, 643] on span "Exit" at bounding box center [1346, 648] width 21 height 12
click at [1325, 609] on button "Save & Exit" at bounding box center [1318, 609] width 117 height 35
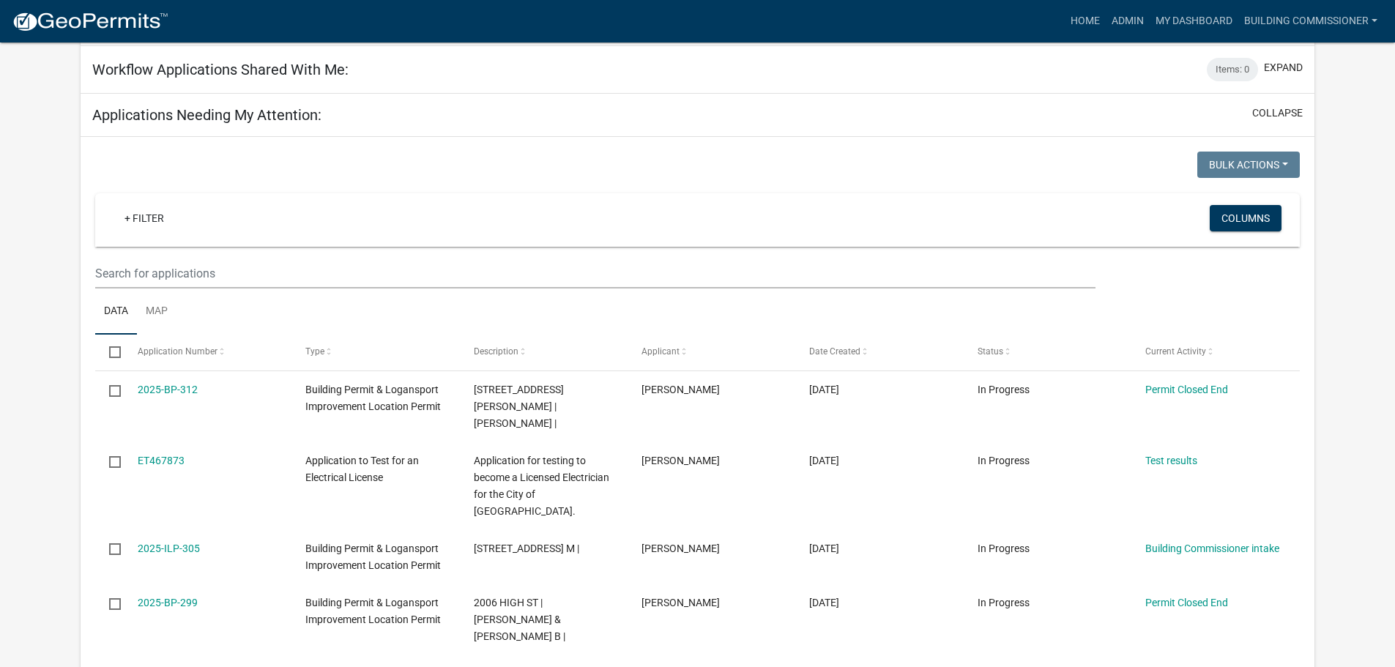
scroll to position [586, 0]
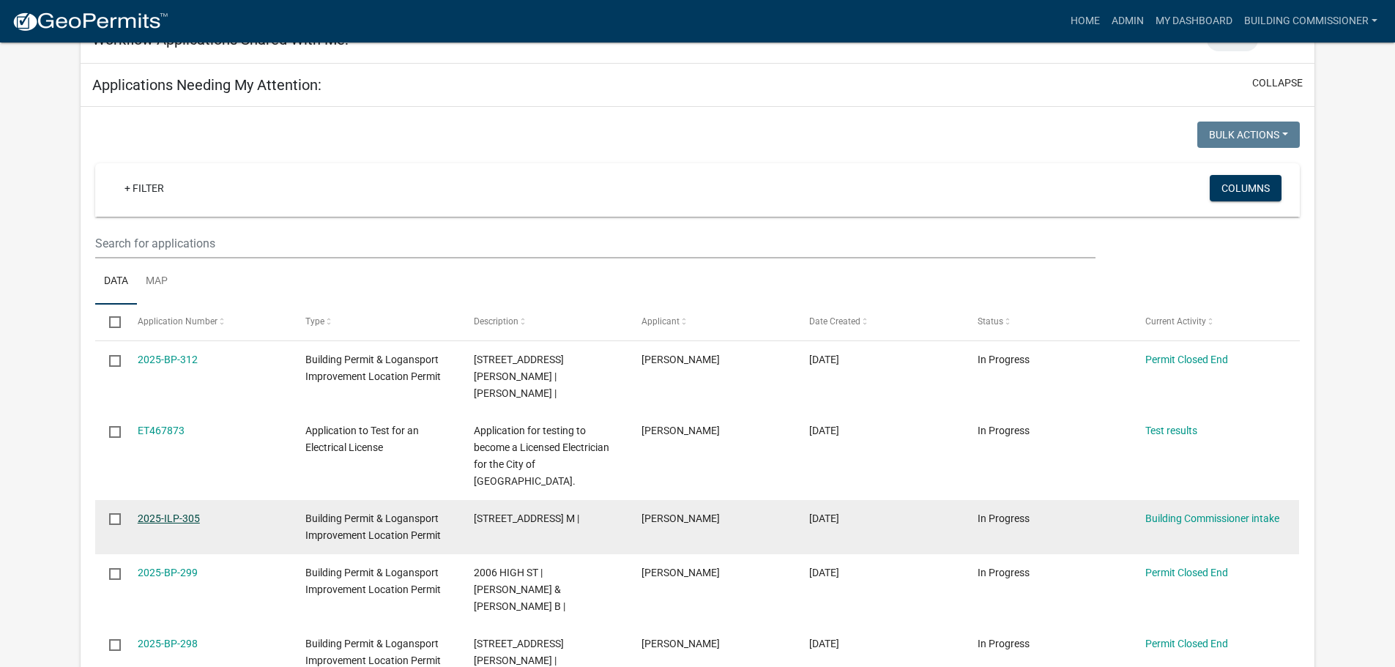
click at [171, 513] on link "2025-ILP-305" at bounding box center [169, 519] width 62 height 12
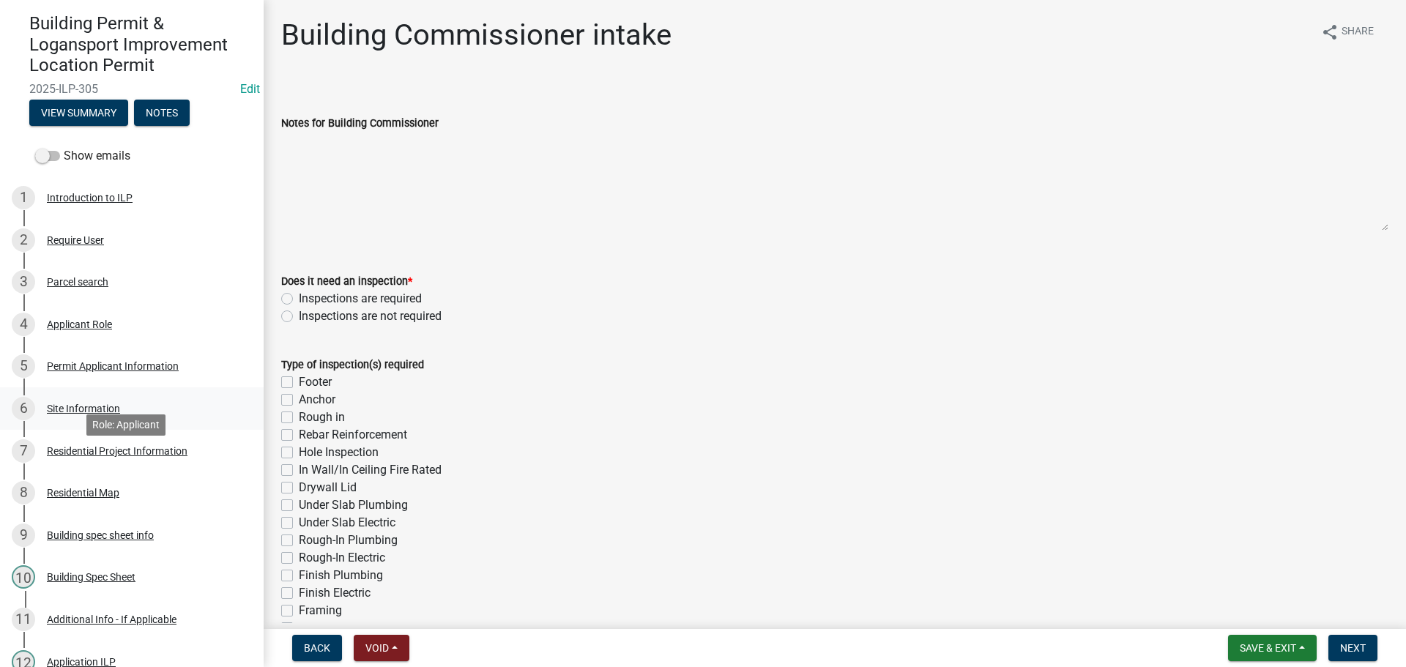
scroll to position [439, 0]
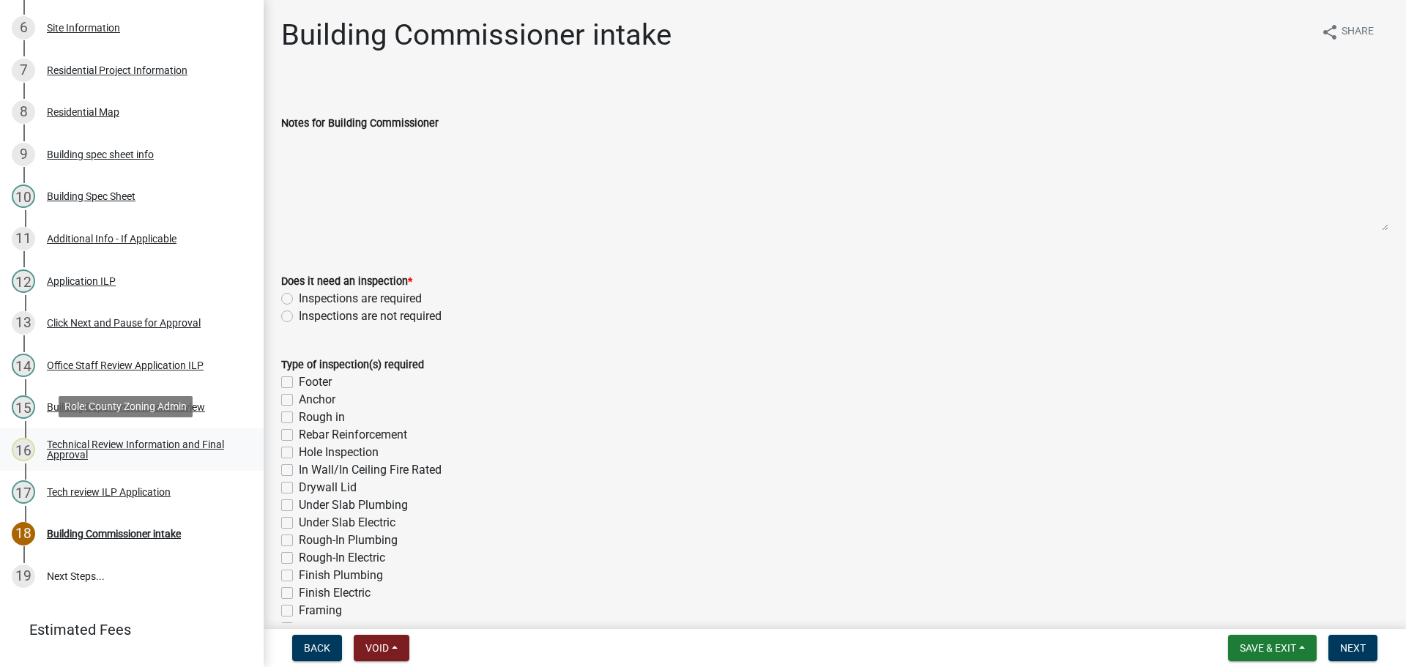
click at [149, 439] on div "Technical Review Information and Final Approval" at bounding box center [143, 449] width 193 height 21
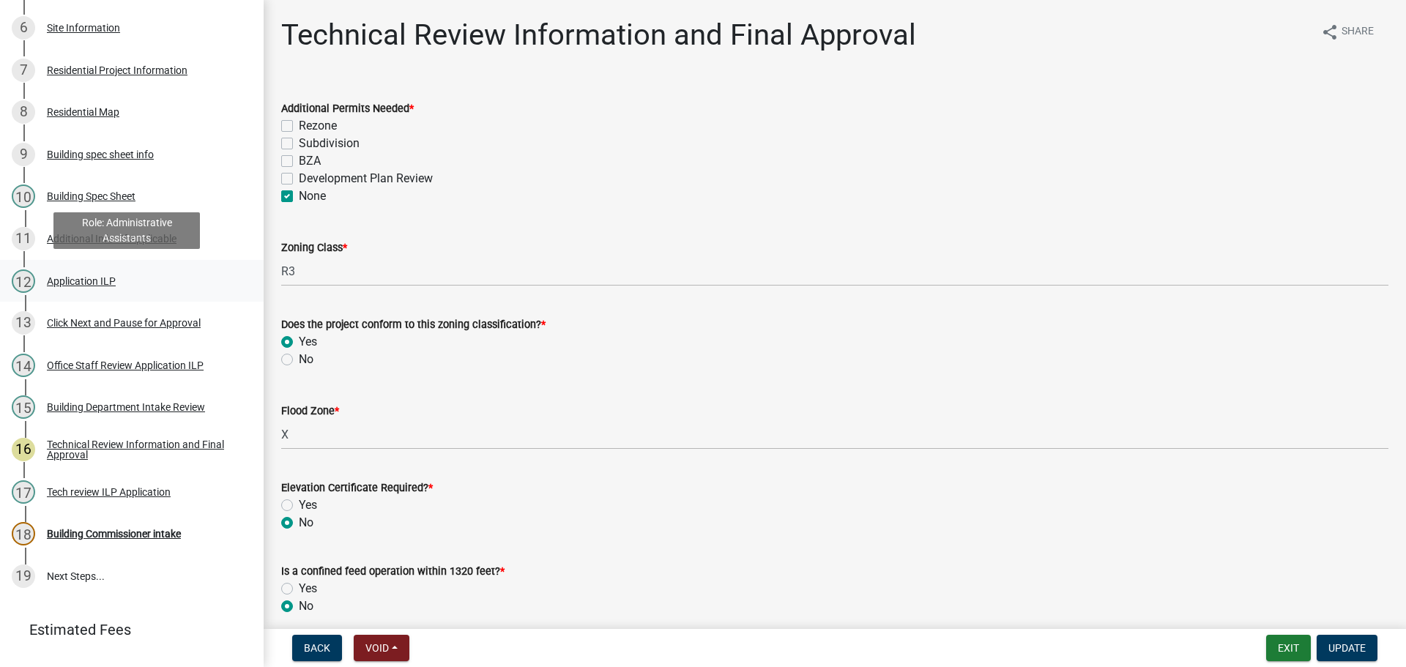
click at [78, 276] on div "Application ILP" at bounding box center [81, 281] width 69 height 10
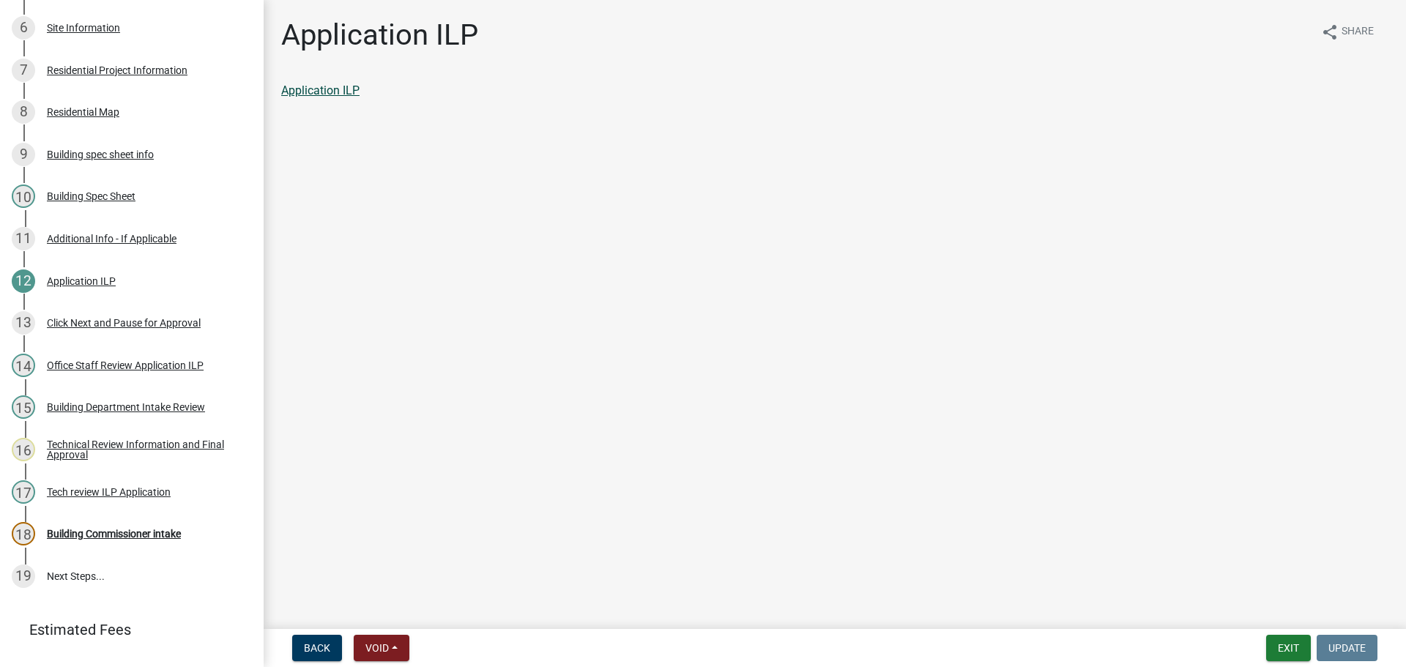
click at [322, 89] on link "Application ILP" at bounding box center [320, 90] width 78 height 14
click at [144, 523] on div "18 Building Commissioner intake" at bounding box center [126, 533] width 228 height 23
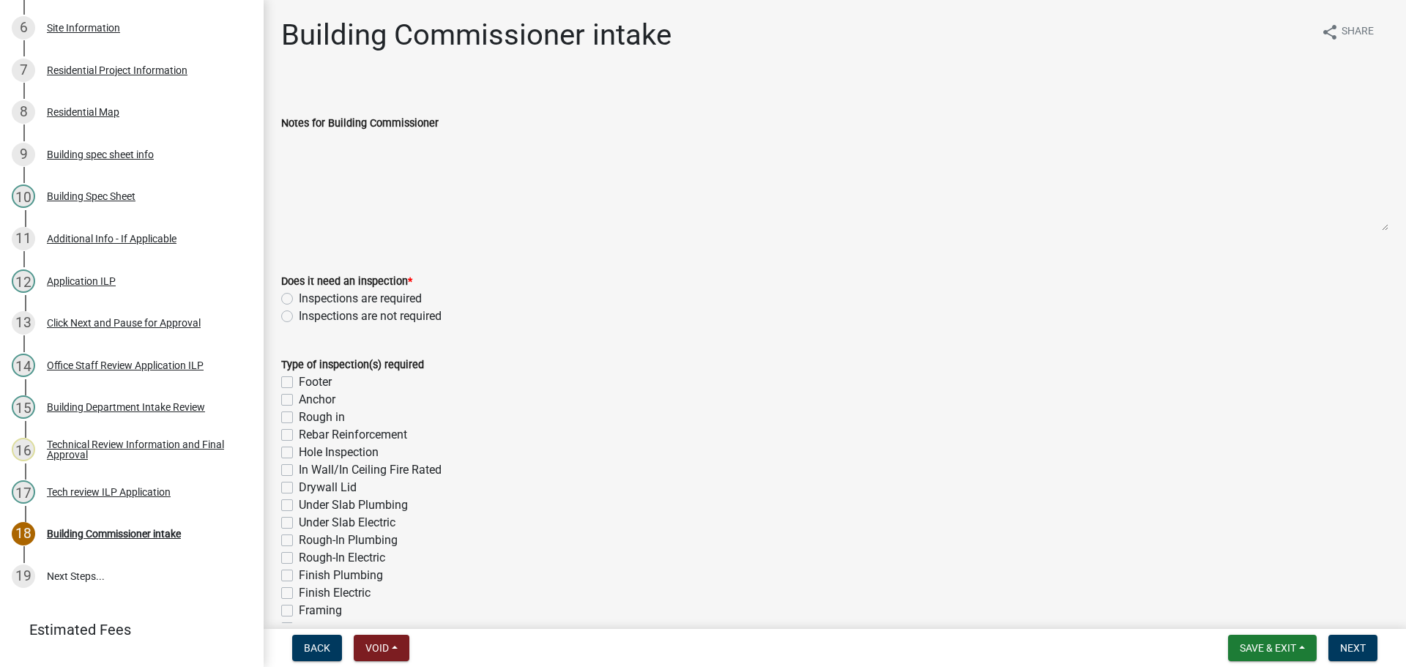
click at [299, 301] on label "Inspections are required" at bounding box center [360, 299] width 123 height 18
click at [299, 300] on input "Inspections are required" at bounding box center [304, 295] width 10 height 10
radio input "true"
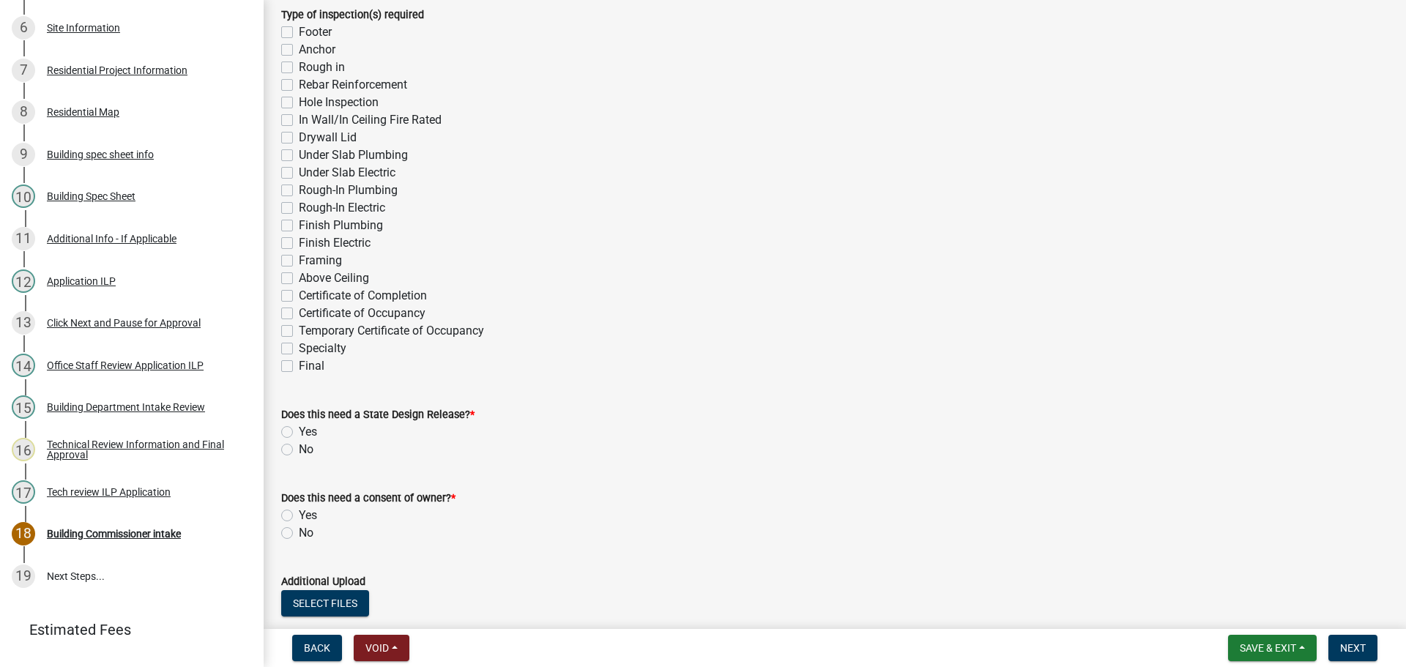
scroll to position [366, 0]
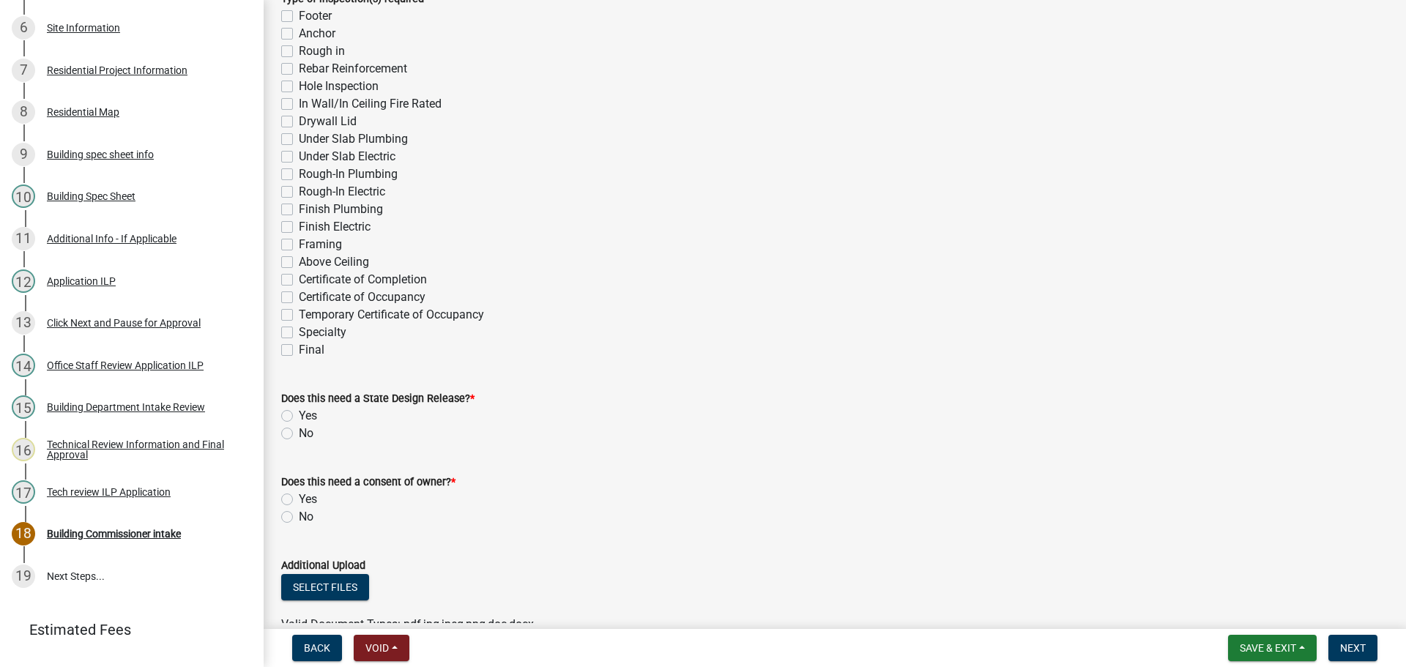
click at [299, 345] on label "Final" at bounding box center [312, 350] width 26 height 18
click at [299, 345] on input "Final" at bounding box center [304, 346] width 10 height 10
checkbox input "true"
checkbox input "false"
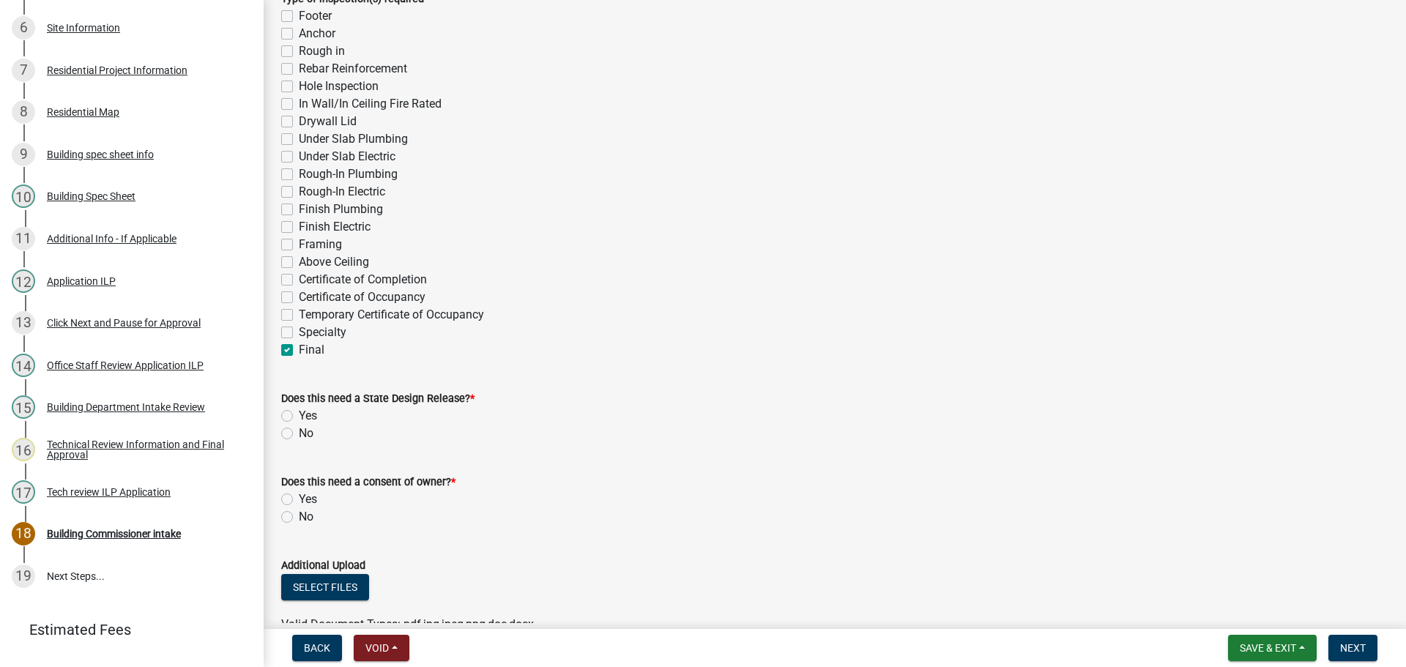
checkbox input "false"
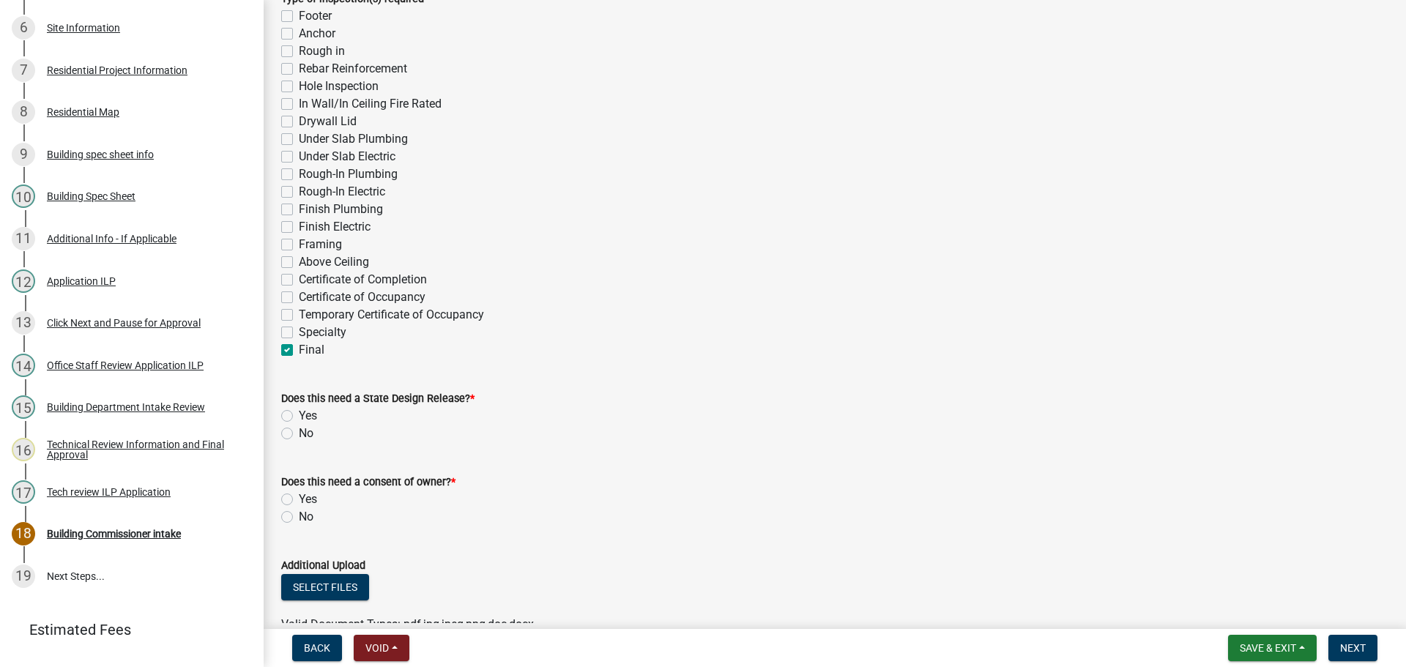
checkbox input "false"
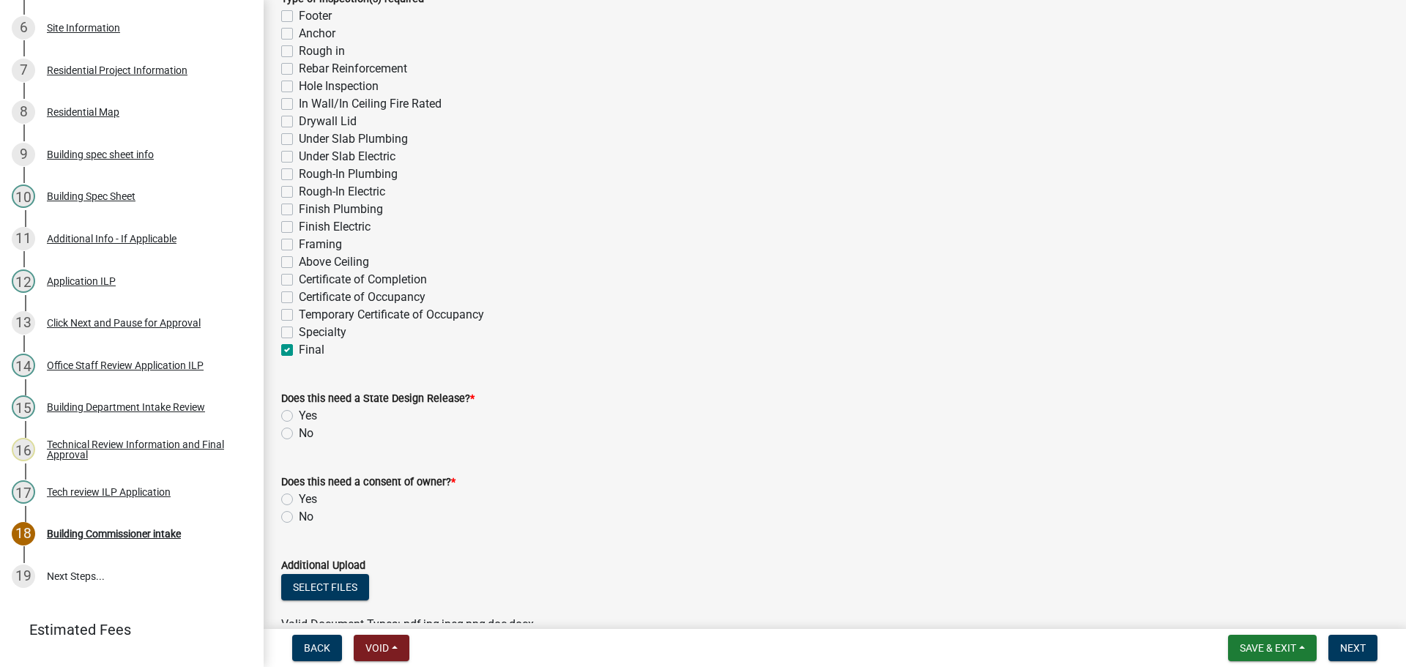
checkbox input "false"
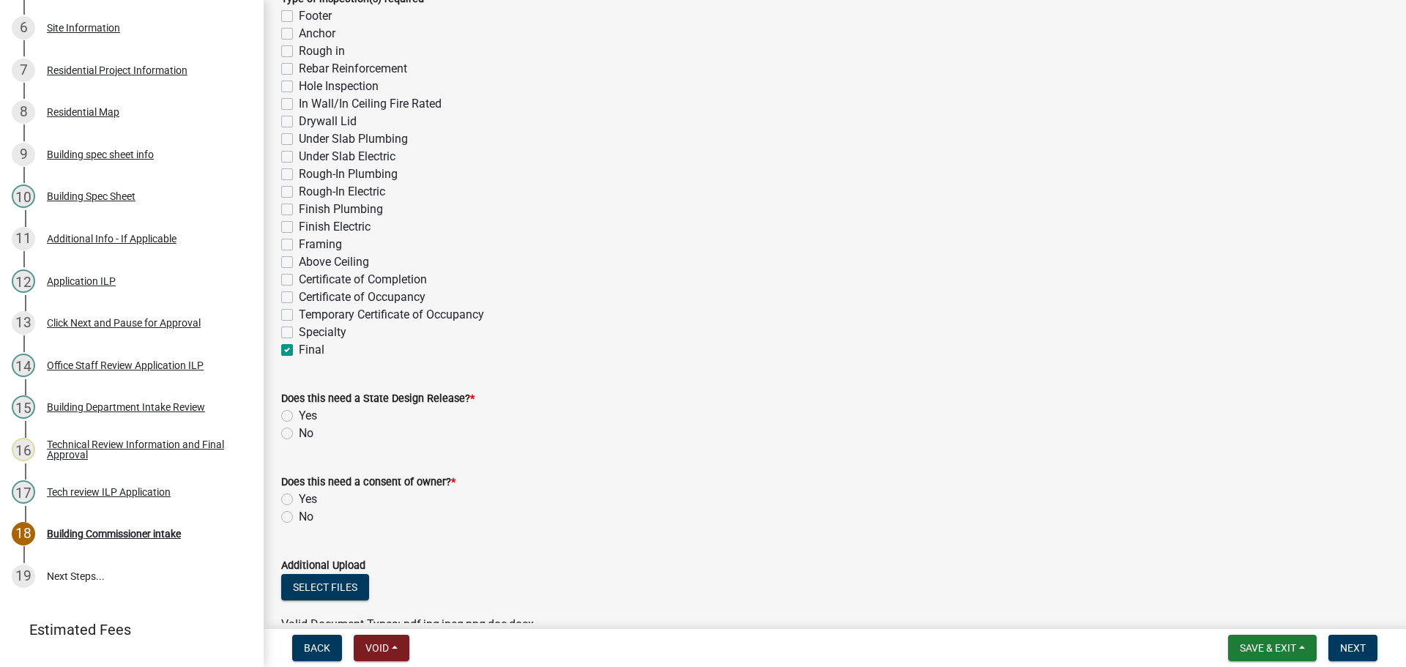
checkbox input "false"
checkbox input "true"
click at [299, 432] on label "No" at bounding box center [306, 434] width 15 height 18
click at [299, 432] on input "No" at bounding box center [304, 430] width 10 height 10
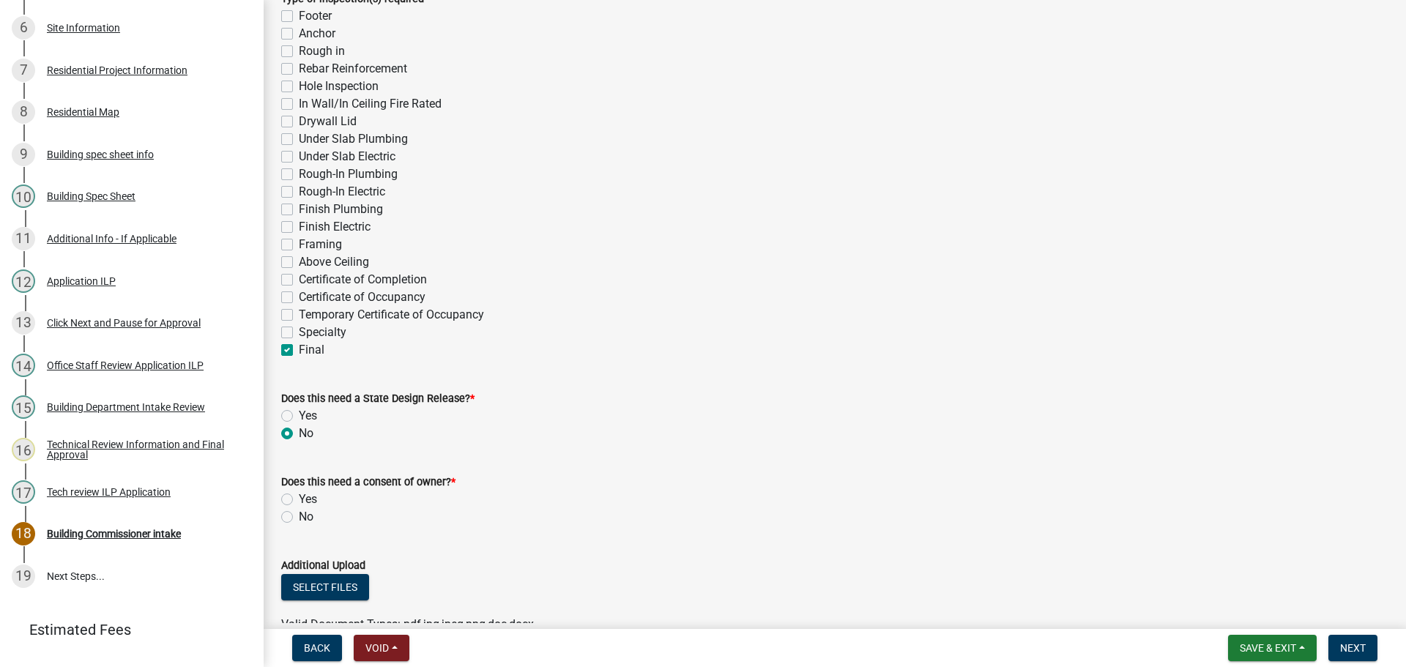
radio input "true"
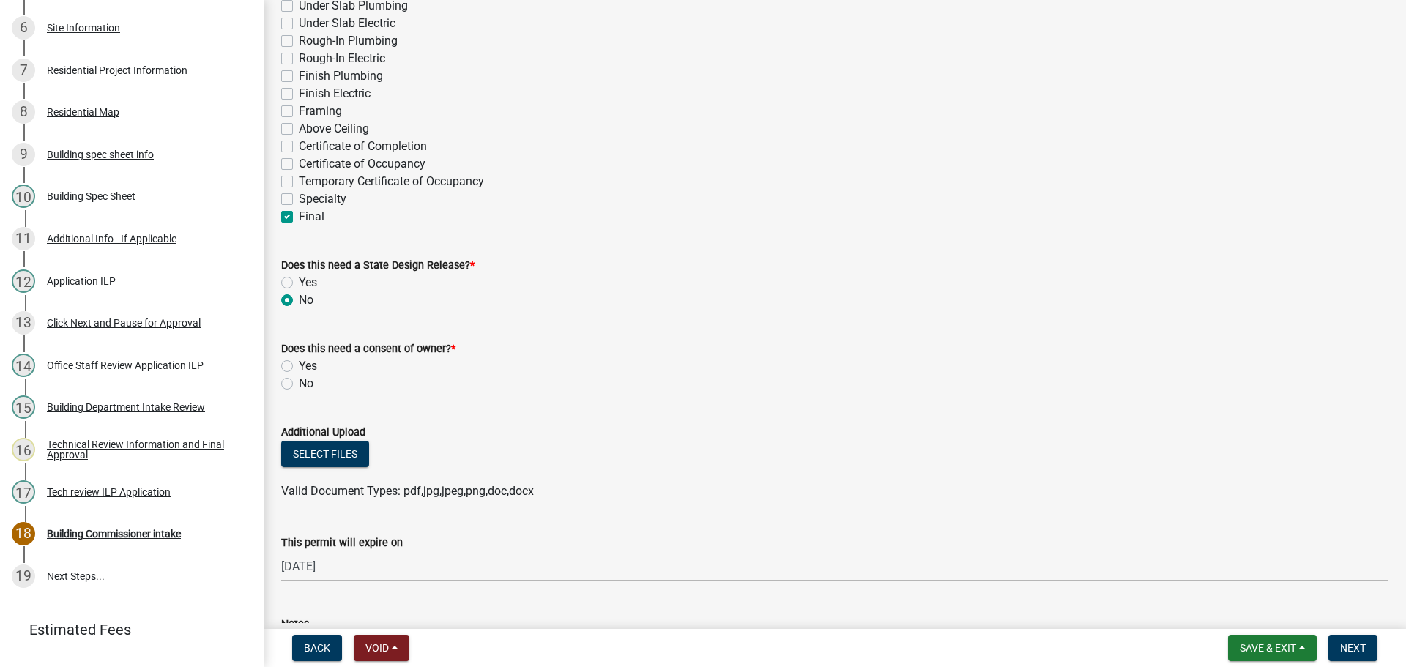
scroll to position [513, 0]
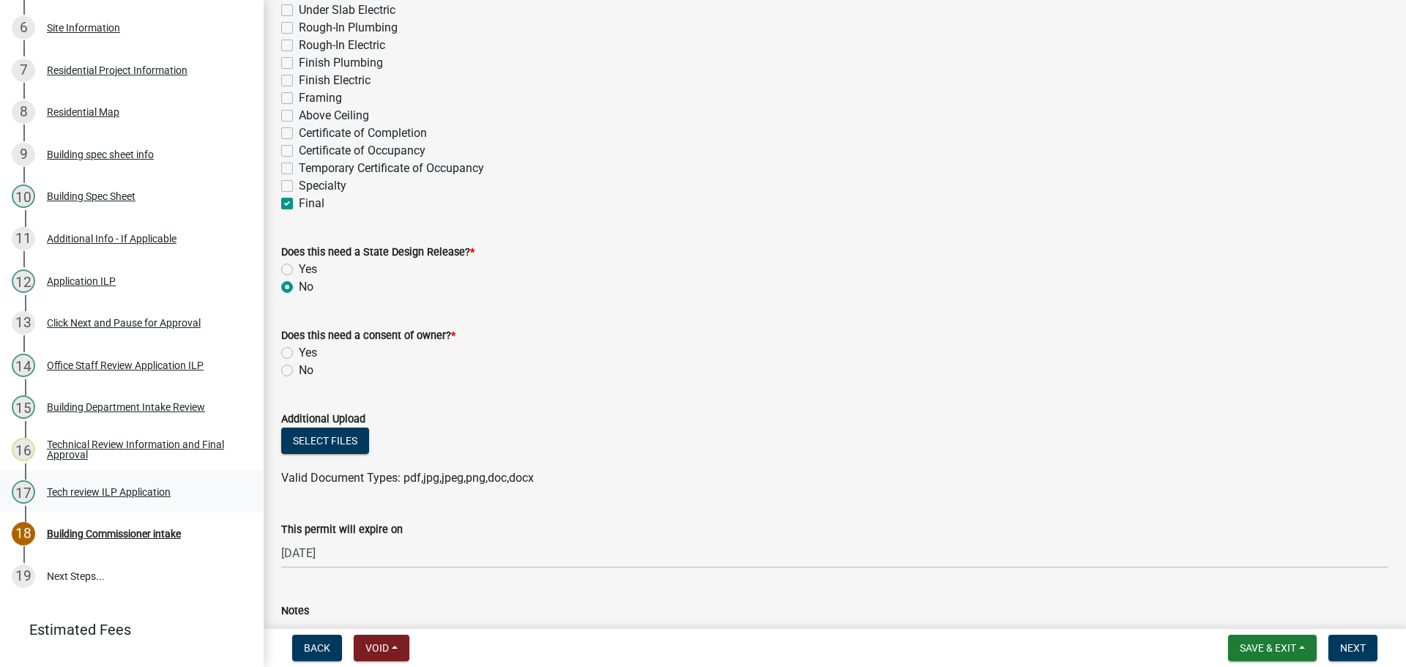
click at [85, 488] on div "Tech review ILP Application" at bounding box center [109, 492] width 124 height 10
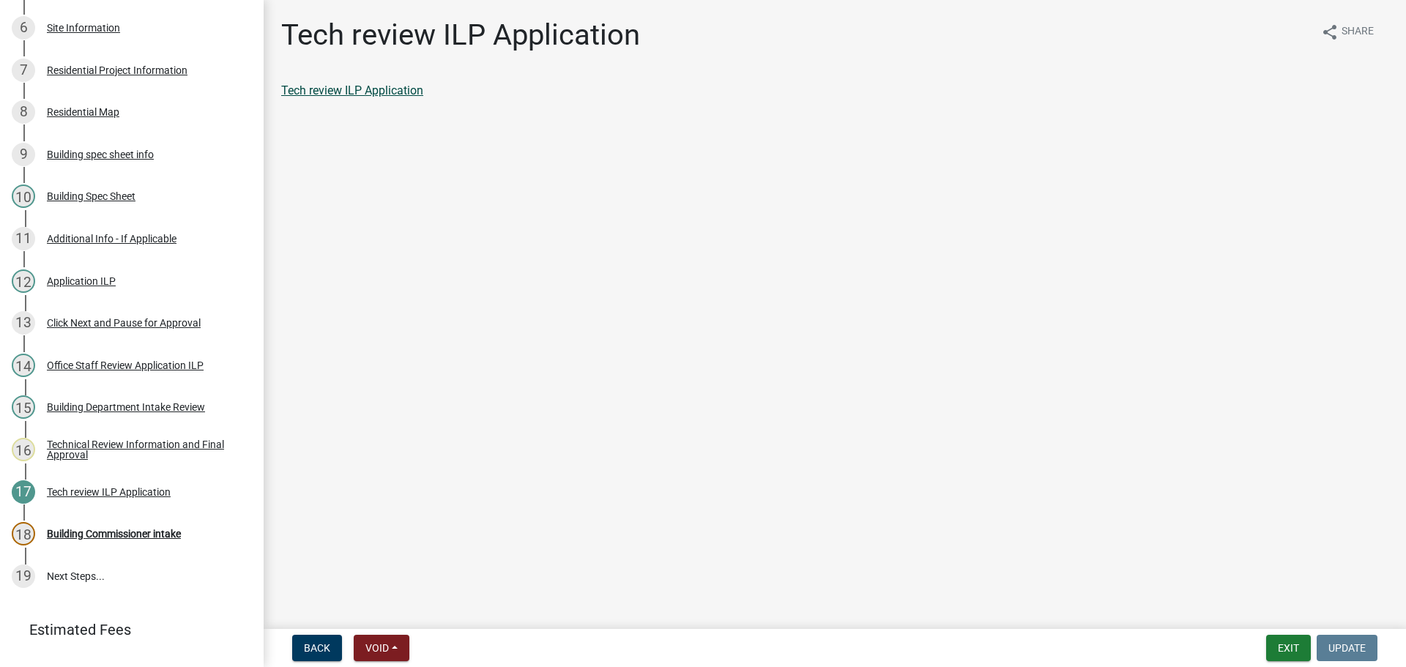
click at [346, 91] on link "Tech review ILP Application" at bounding box center [352, 90] width 142 height 14
click at [120, 529] on div "Building Commissioner intake" at bounding box center [114, 534] width 134 height 10
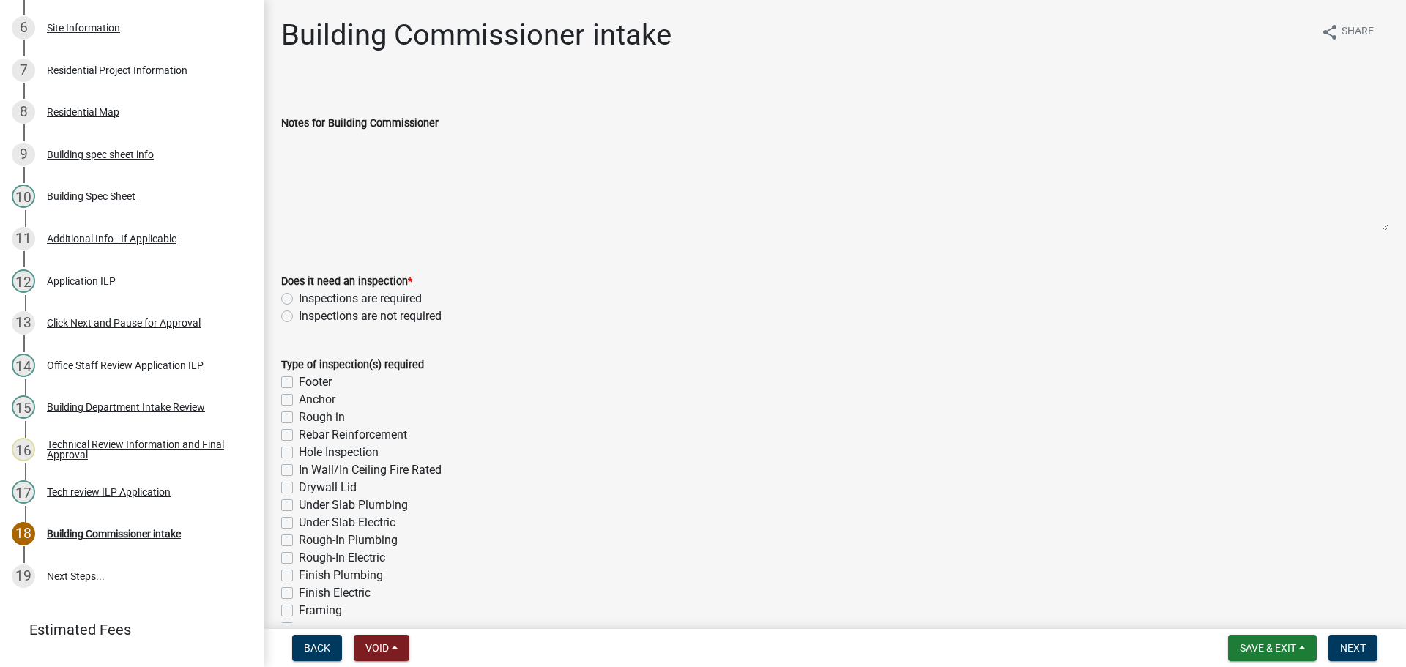
click at [299, 295] on label "Inspections are required" at bounding box center [360, 299] width 123 height 18
click at [299, 295] on input "Inspections are required" at bounding box center [304, 295] width 10 height 10
radio input "true"
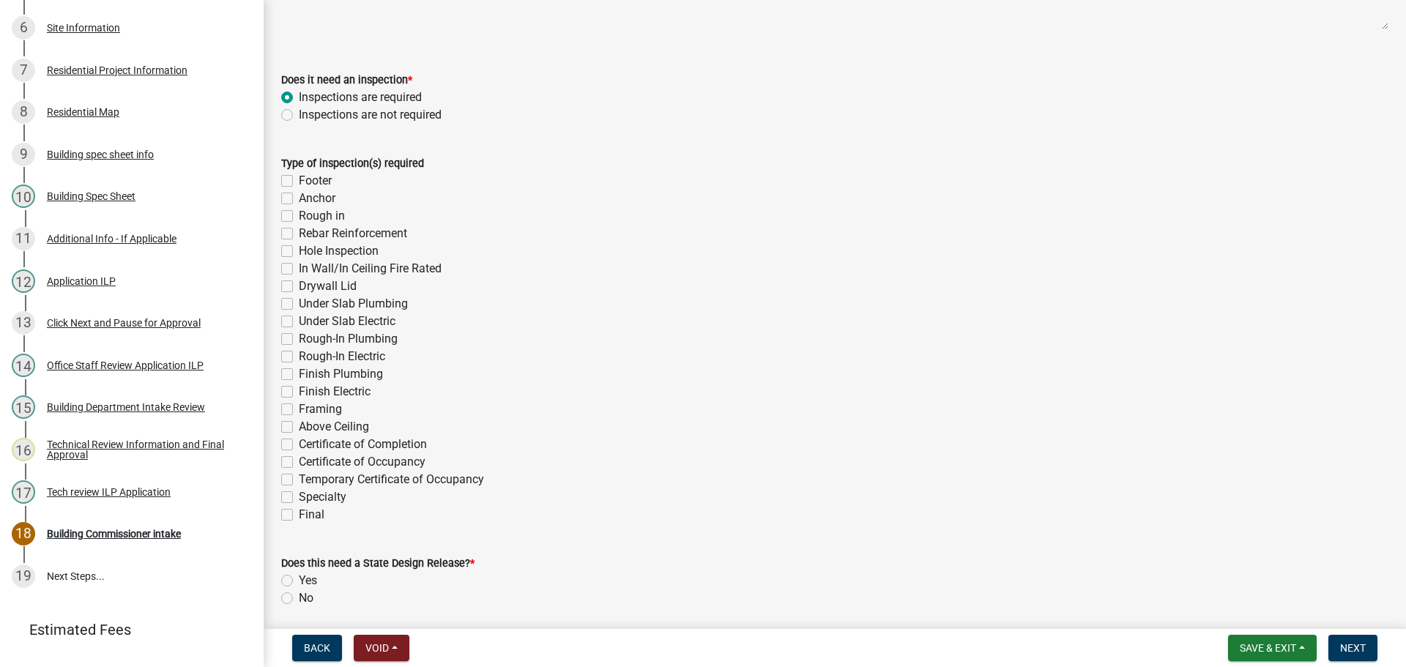
scroll to position [293, 0]
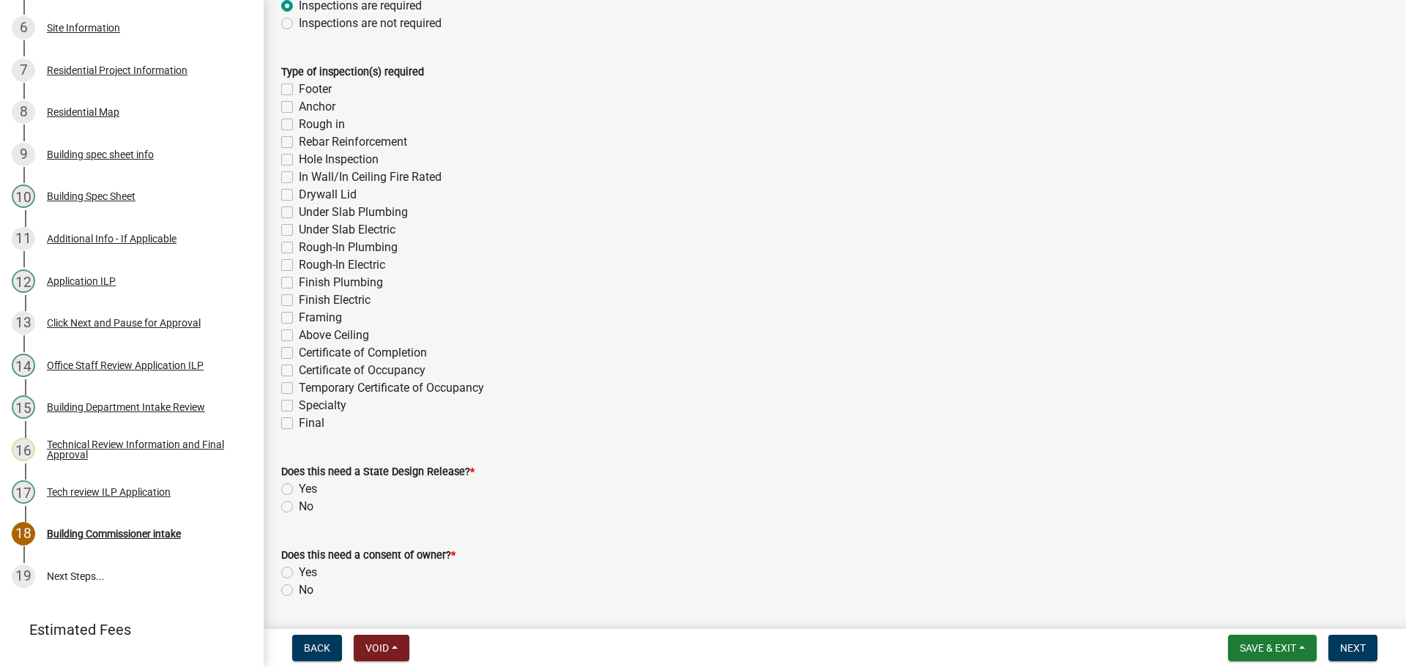
click at [299, 423] on label "Final" at bounding box center [312, 423] width 26 height 18
click at [299, 423] on input "Final" at bounding box center [304, 419] width 10 height 10
checkbox input "true"
checkbox input "false"
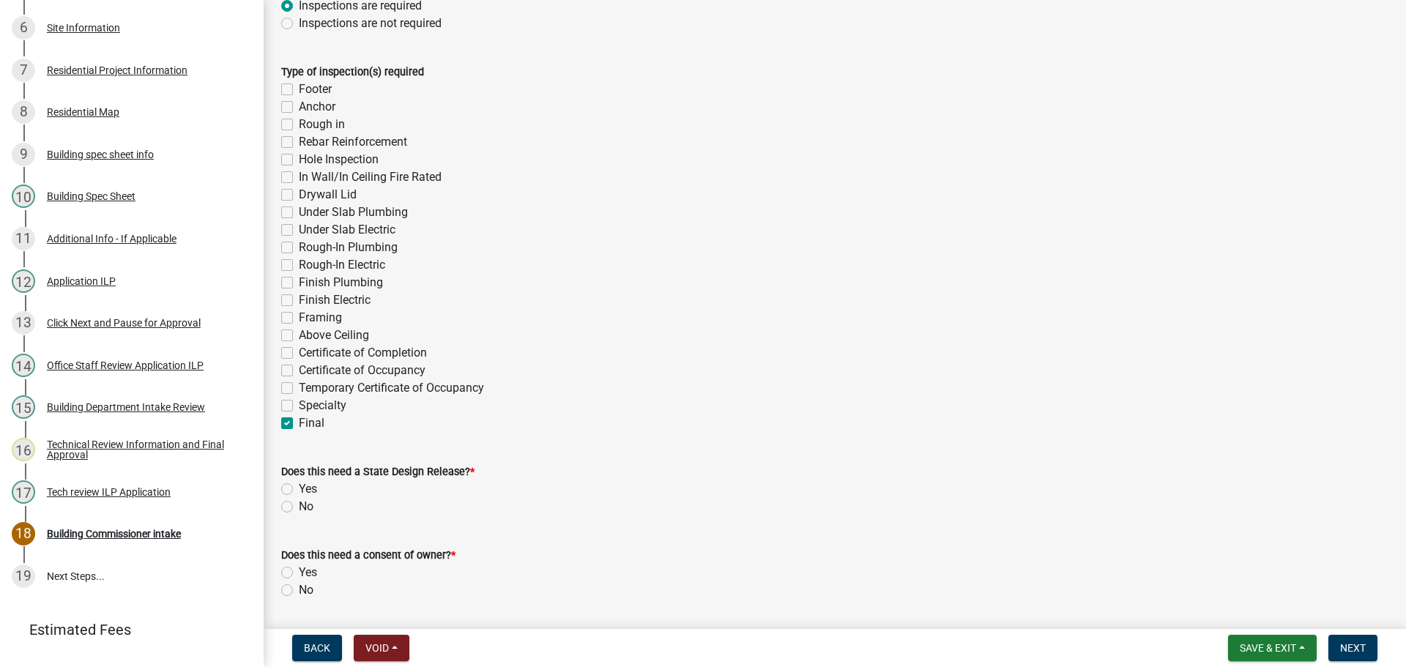
checkbox input "false"
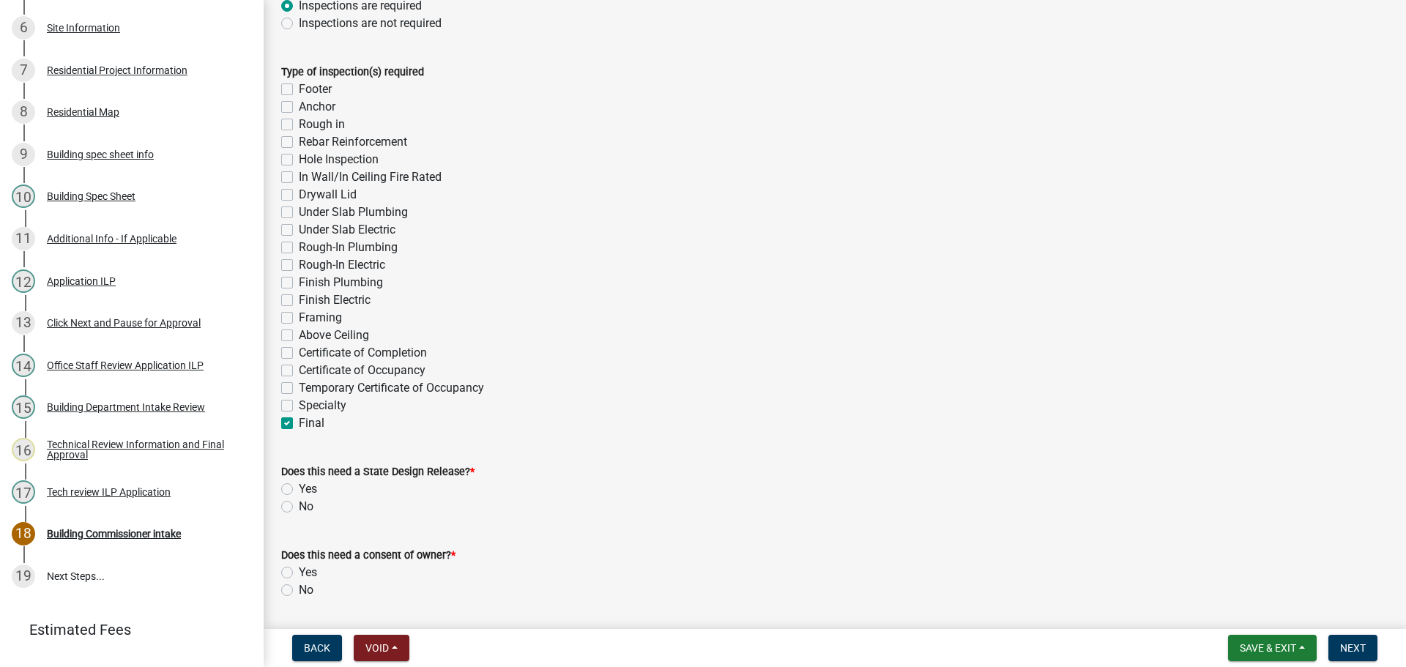
checkbox input "false"
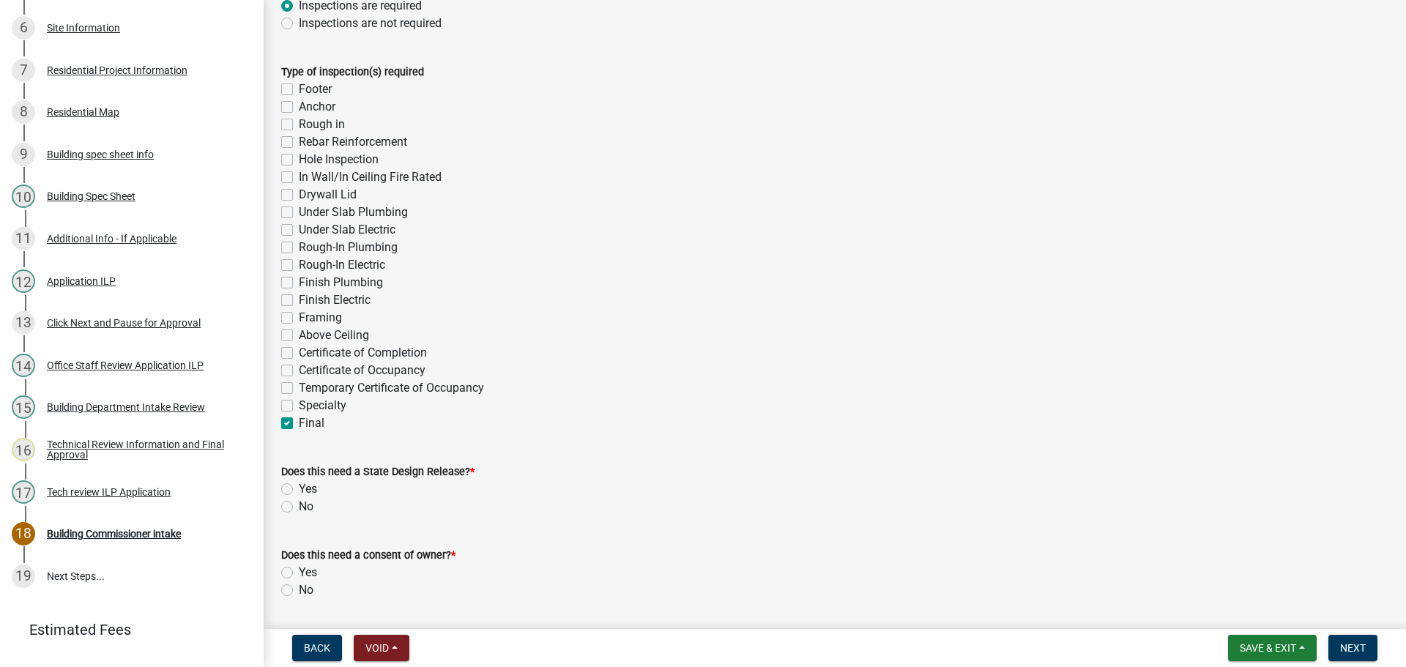
checkbox input "false"
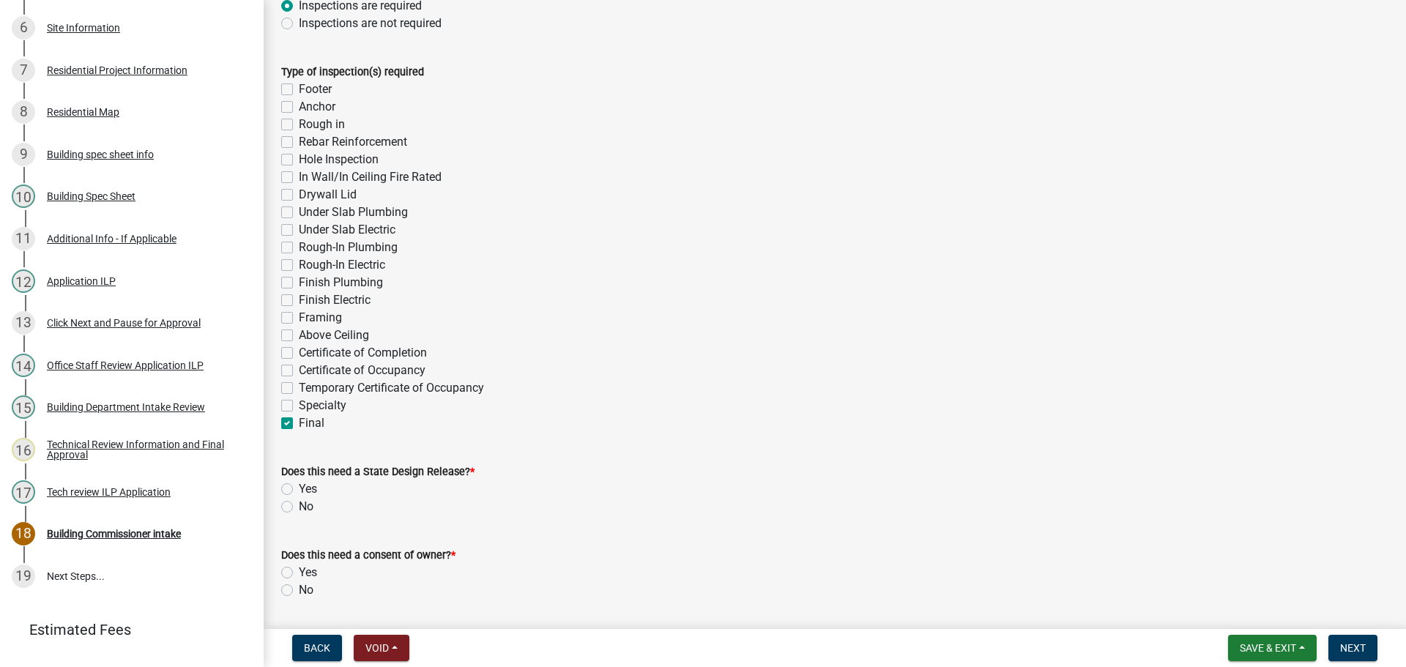
checkbox input "false"
checkbox input "true"
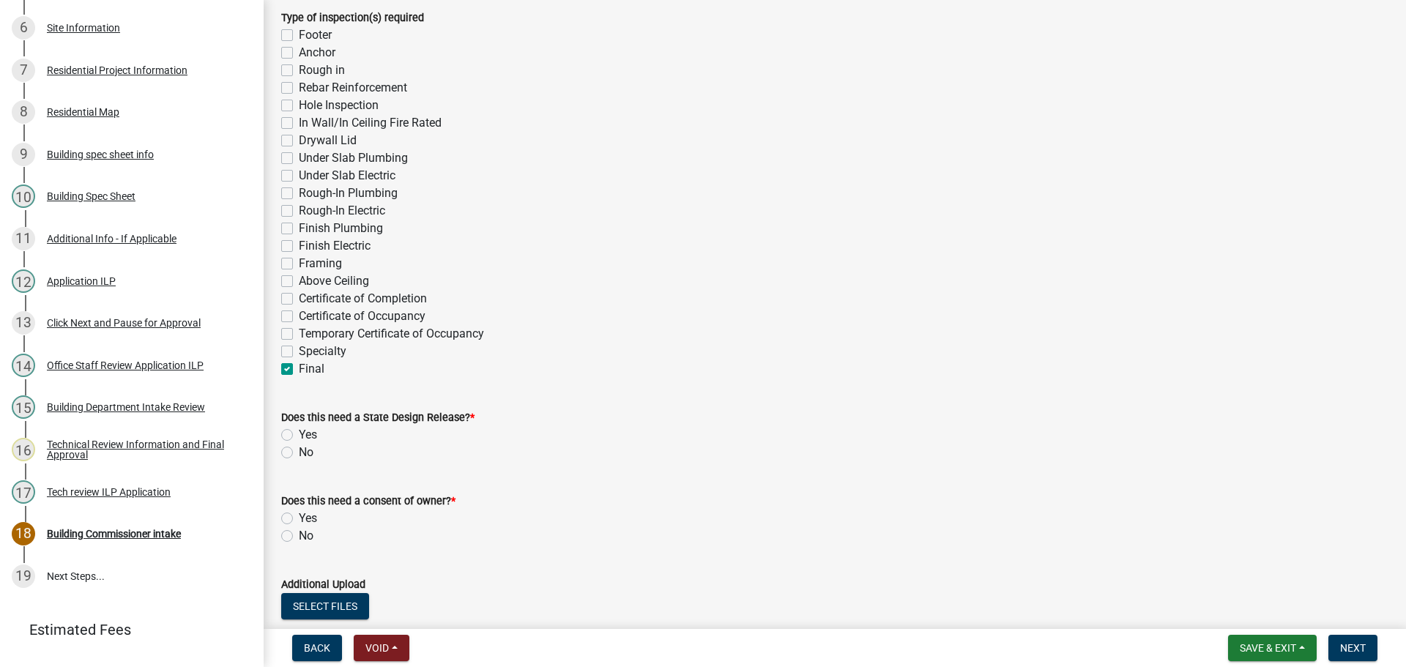
scroll to position [513, 0]
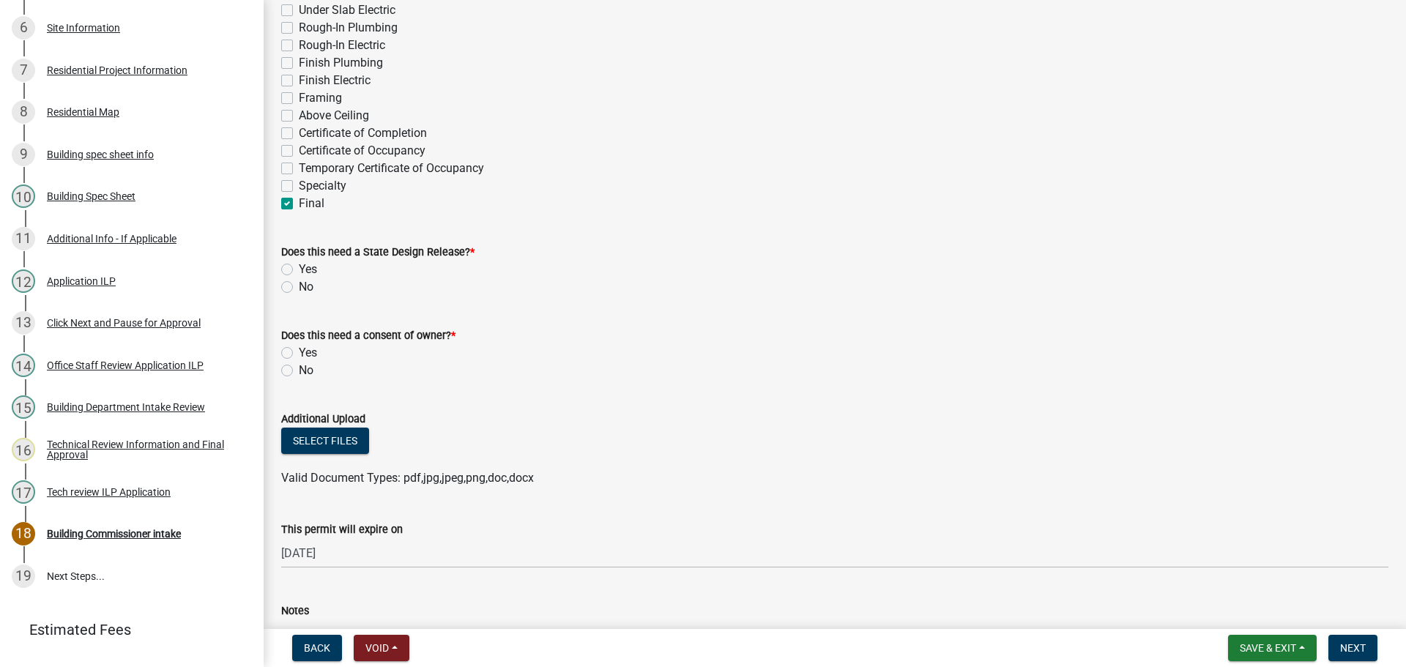
click at [299, 287] on label "No" at bounding box center [306, 287] width 15 height 18
click at [299, 287] on input "No" at bounding box center [304, 283] width 10 height 10
radio input "true"
click at [299, 367] on label "No" at bounding box center [306, 371] width 15 height 18
click at [299, 367] on input "No" at bounding box center [304, 367] width 10 height 10
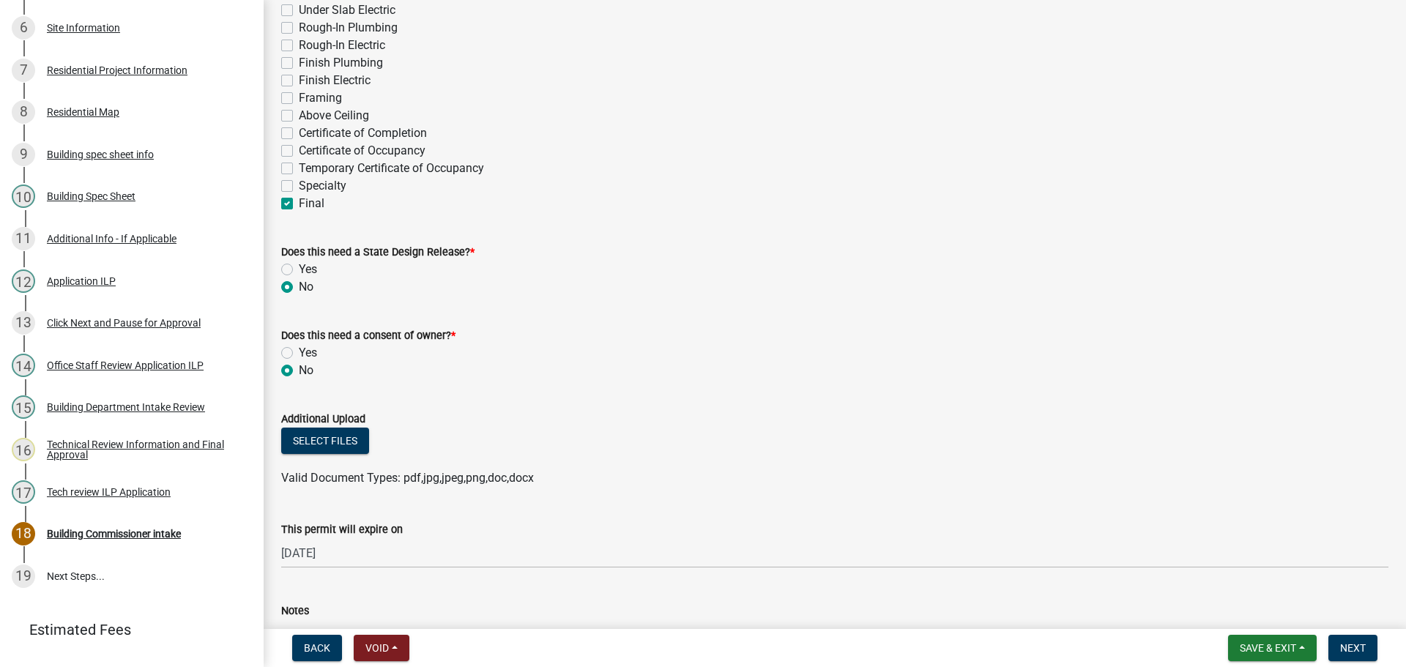
radio input "true"
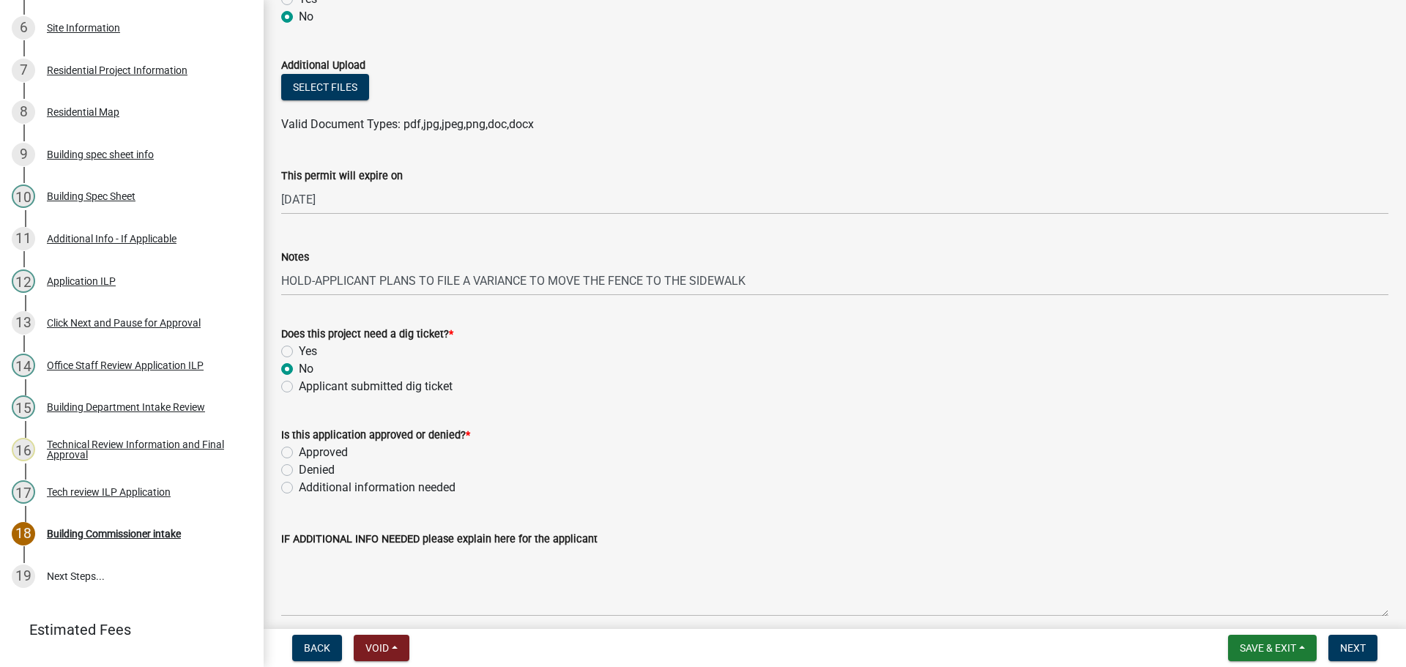
scroll to position [879, 0]
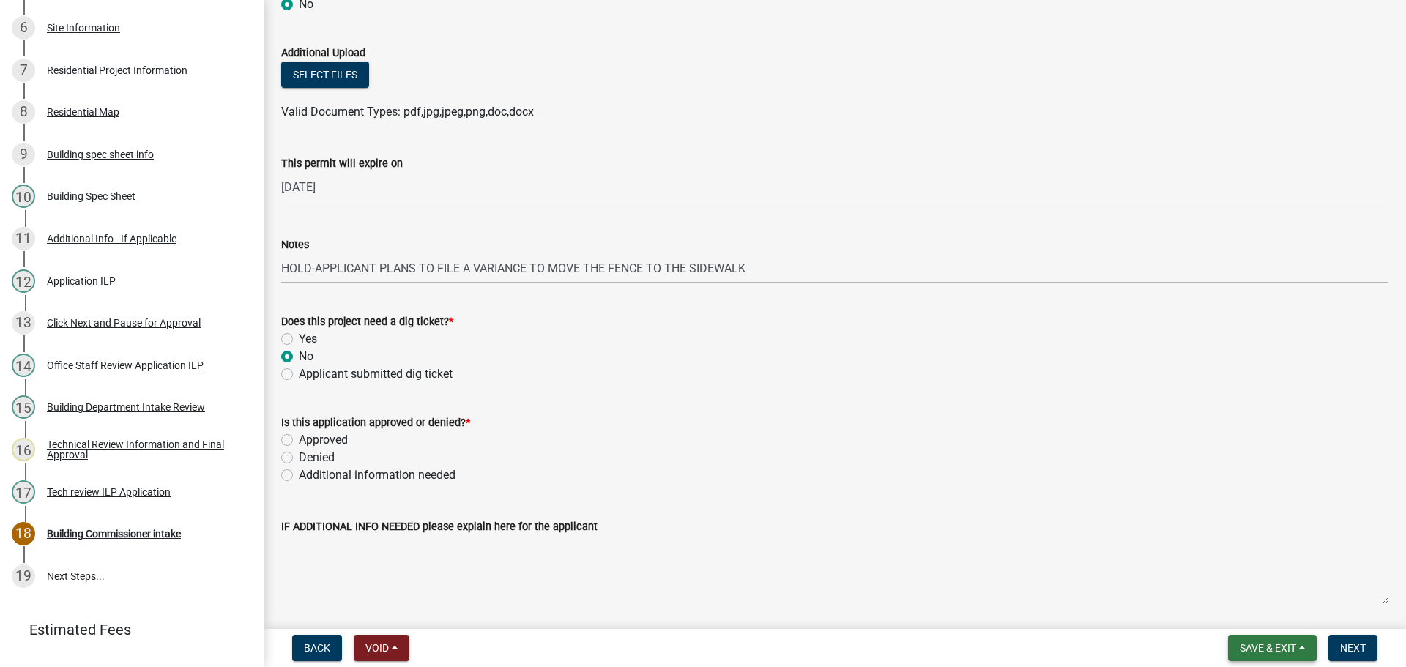
click at [1268, 644] on span "Save & Exit" at bounding box center [1268, 648] width 56 height 12
click at [1249, 609] on button "Save & Exit" at bounding box center [1258, 609] width 117 height 35
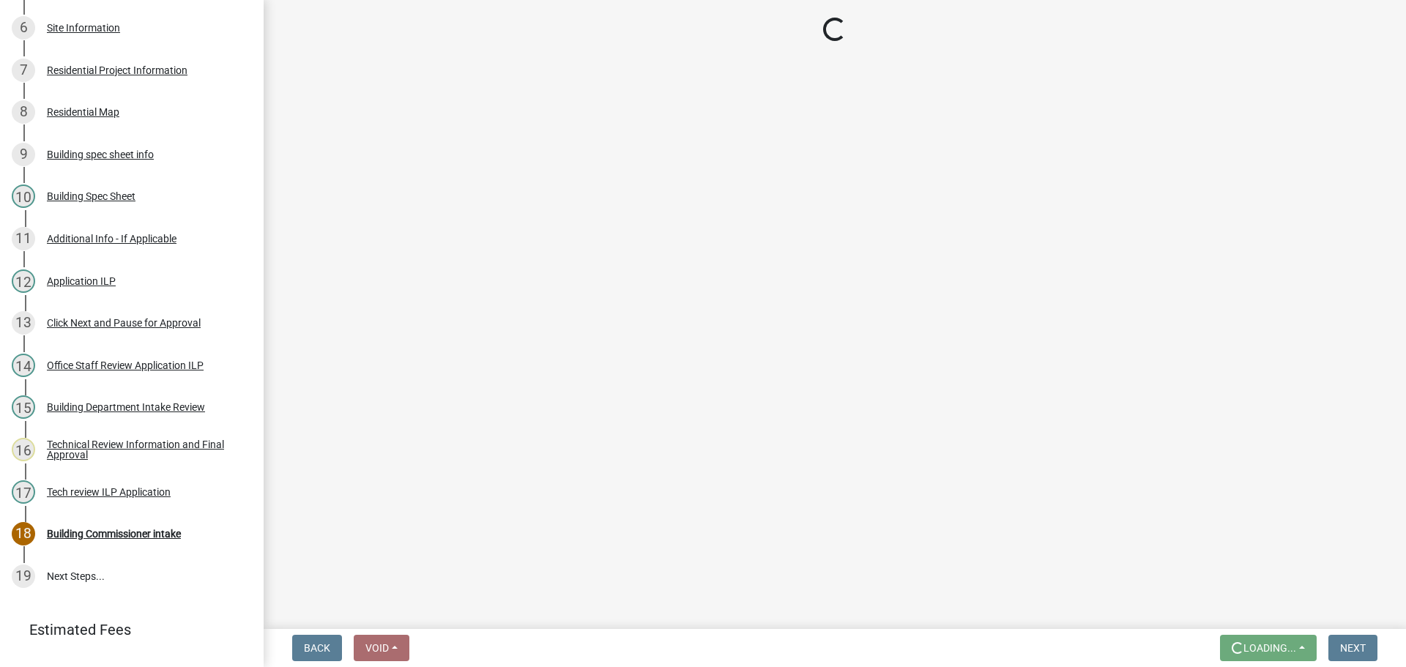
scroll to position [0, 0]
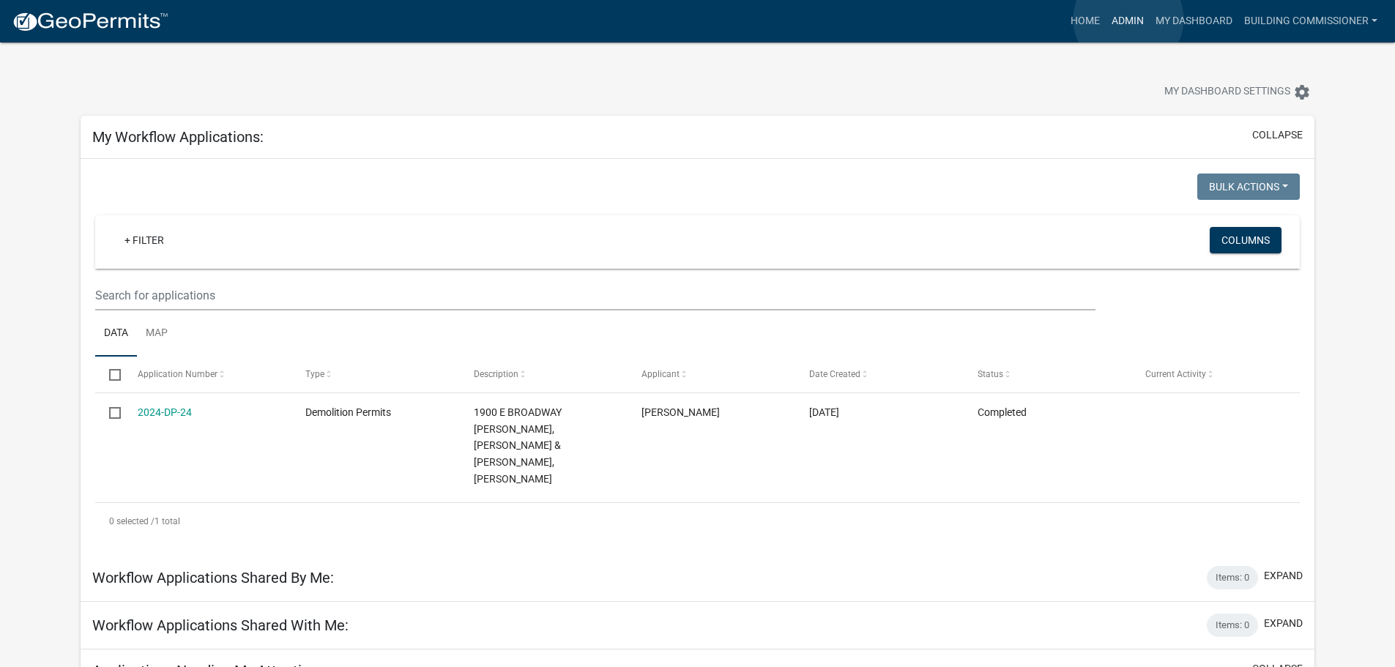
click at [1128, 19] on link "Admin" at bounding box center [1128, 21] width 44 height 28
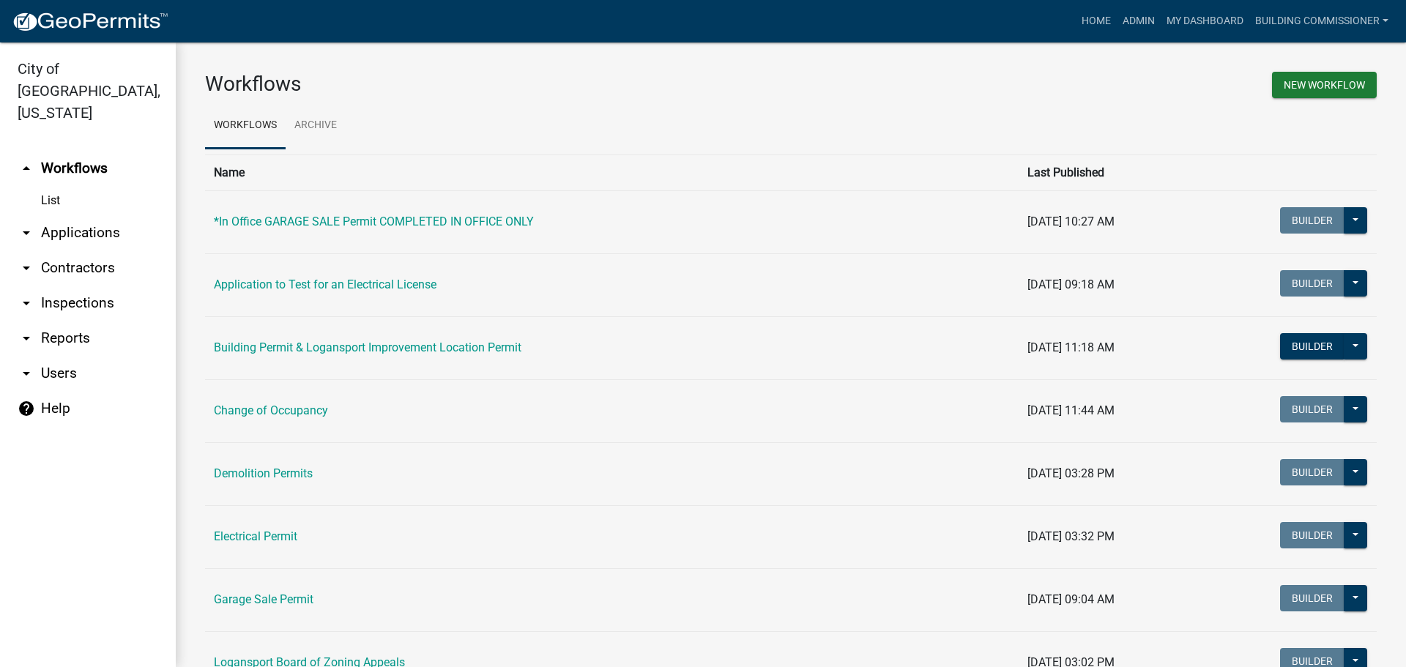
click at [86, 215] on link "arrow_drop_down Applications" at bounding box center [88, 232] width 176 height 35
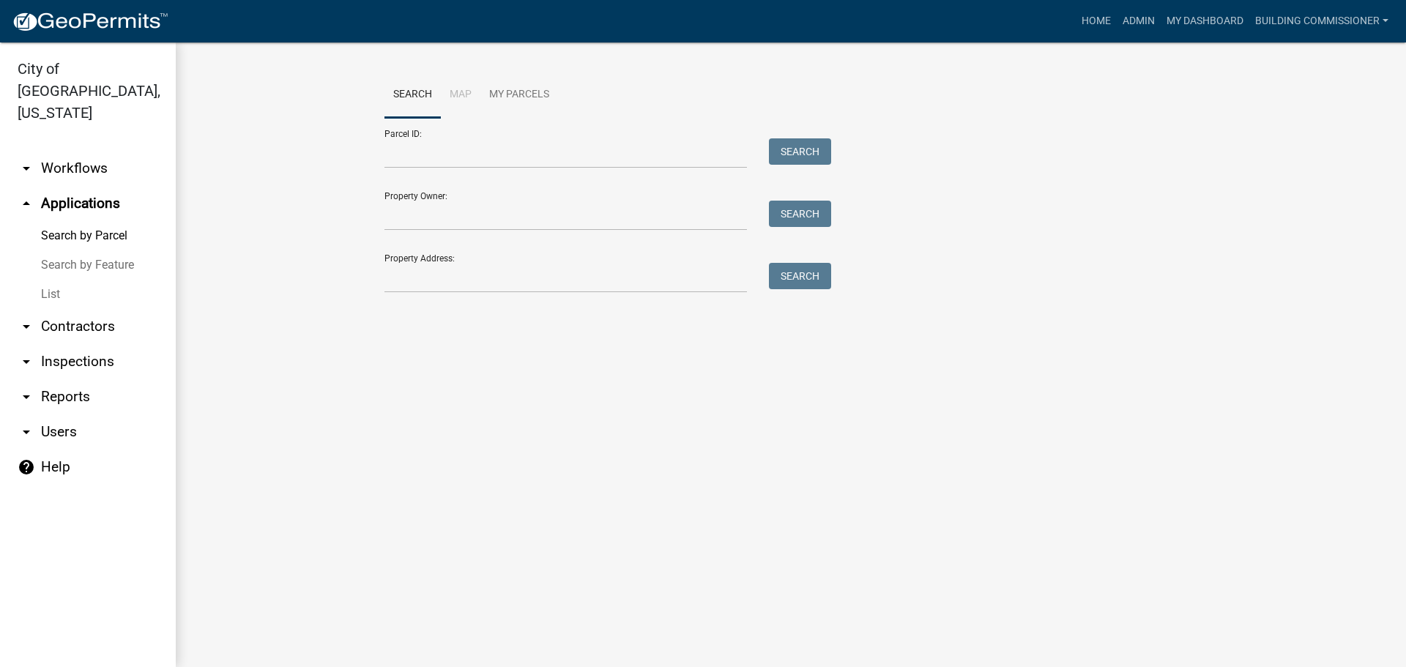
click at [50, 280] on link "List" at bounding box center [88, 294] width 176 height 29
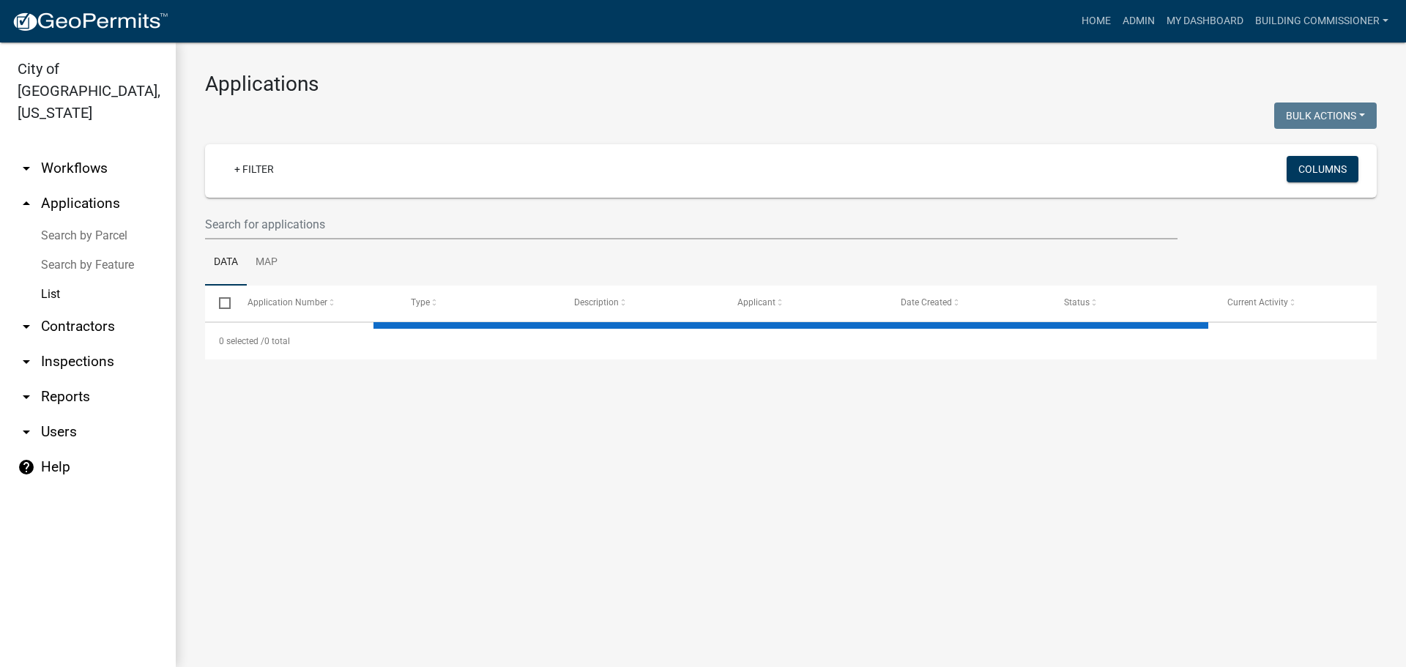
select select "3: 100"
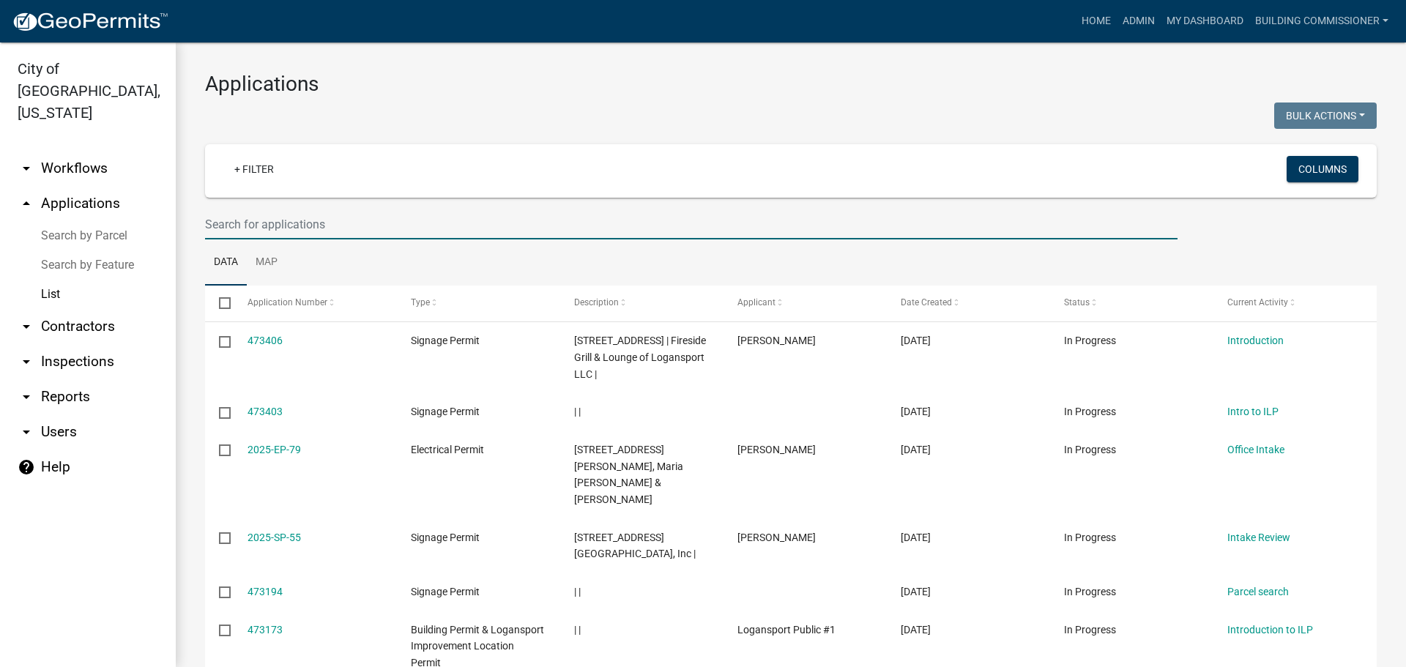
click at [253, 223] on input "text" at bounding box center [691, 224] width 973 height 30
click at [256, 226] on input "text" at bounding box center [691, 224] width 973 height 30
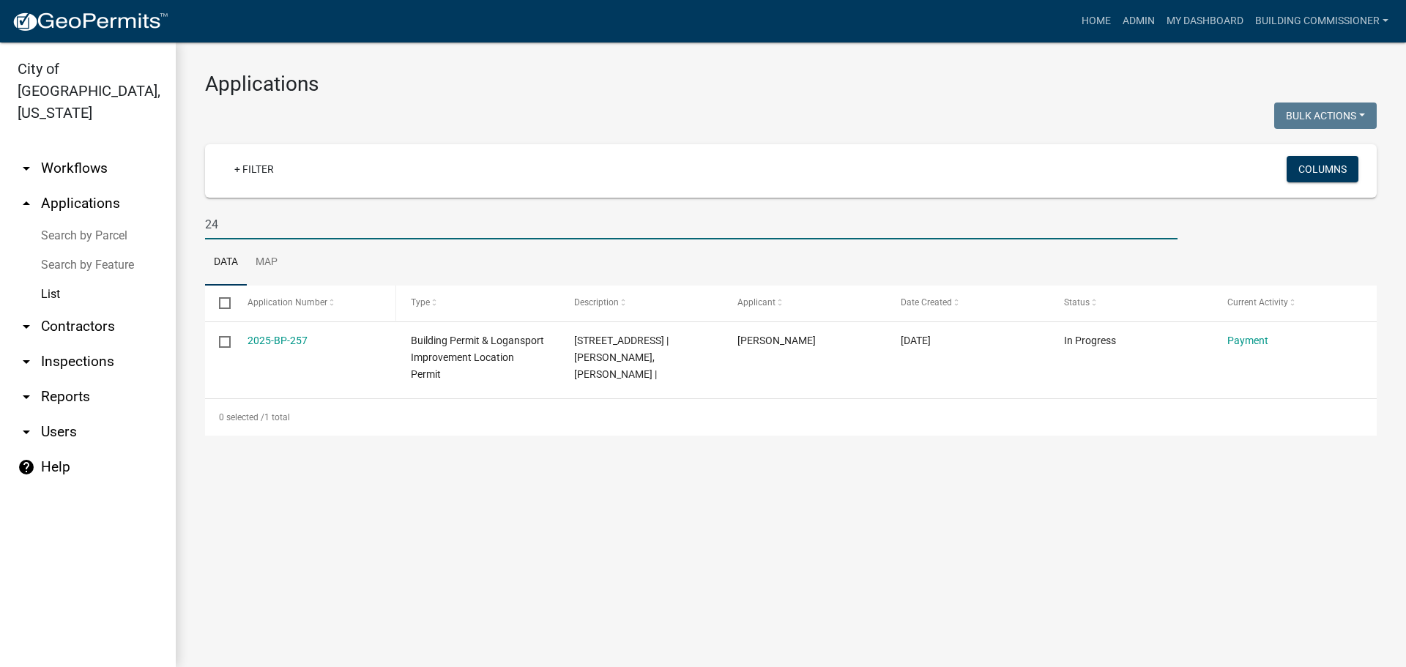
type input "2"
select select "3: 100"
